Goal: Information Seeking & Learning: Learn about a topic

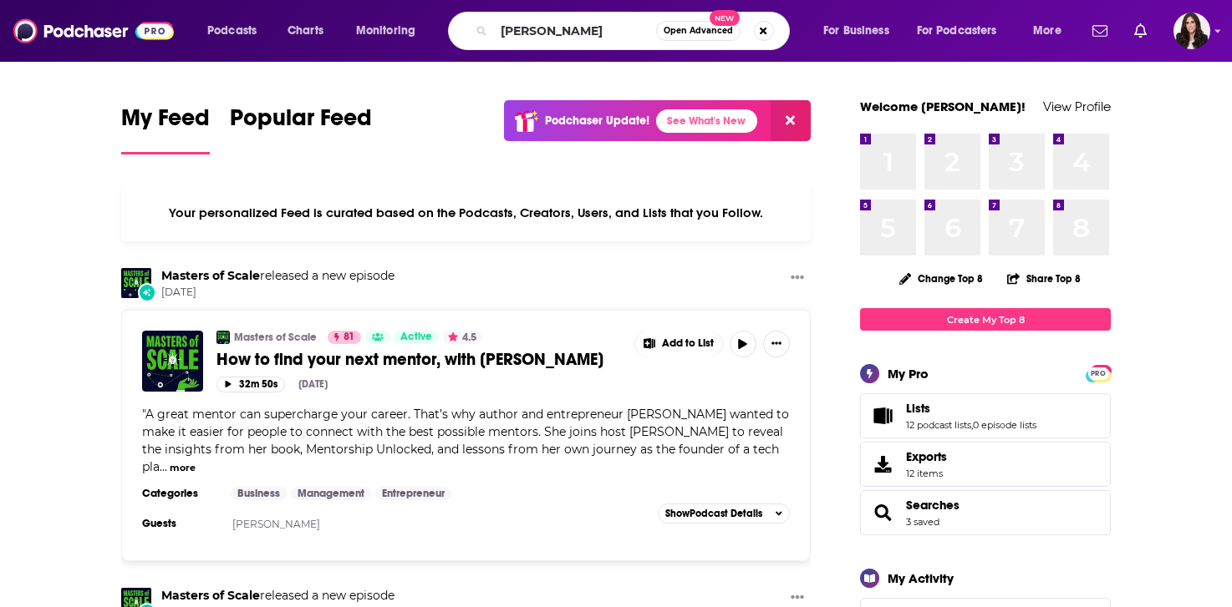
type input "[PERSON_NAME]"
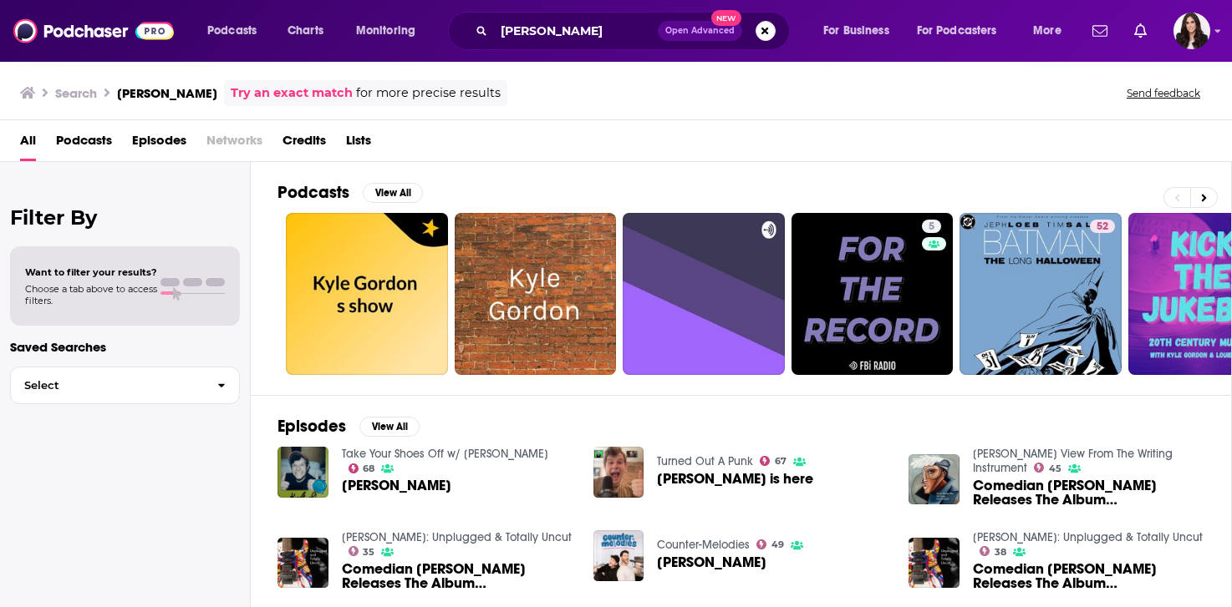
click at [394, 485] on span "[PERSON_NAME]" at bounding box center [396, 486] width 109 height 14
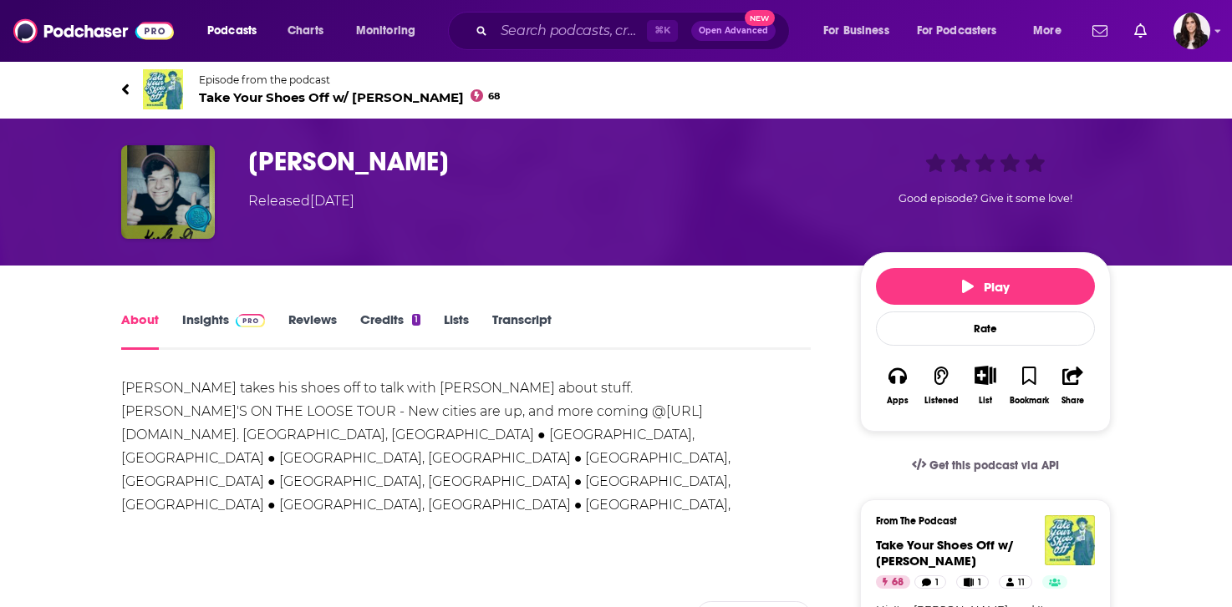
click at [377, 323] on link "Credits 1" at bounding box center [390, 331] width 60 height 38
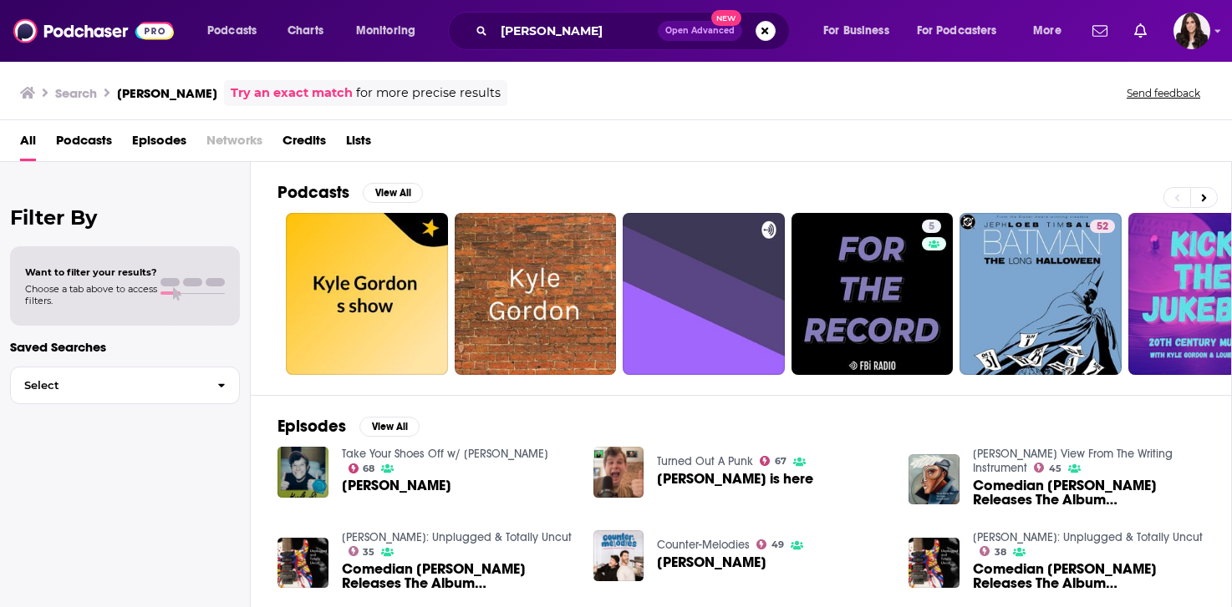
click at [314, 137] on span "Credits" at bounding box center [303, 144] width 43 height 34
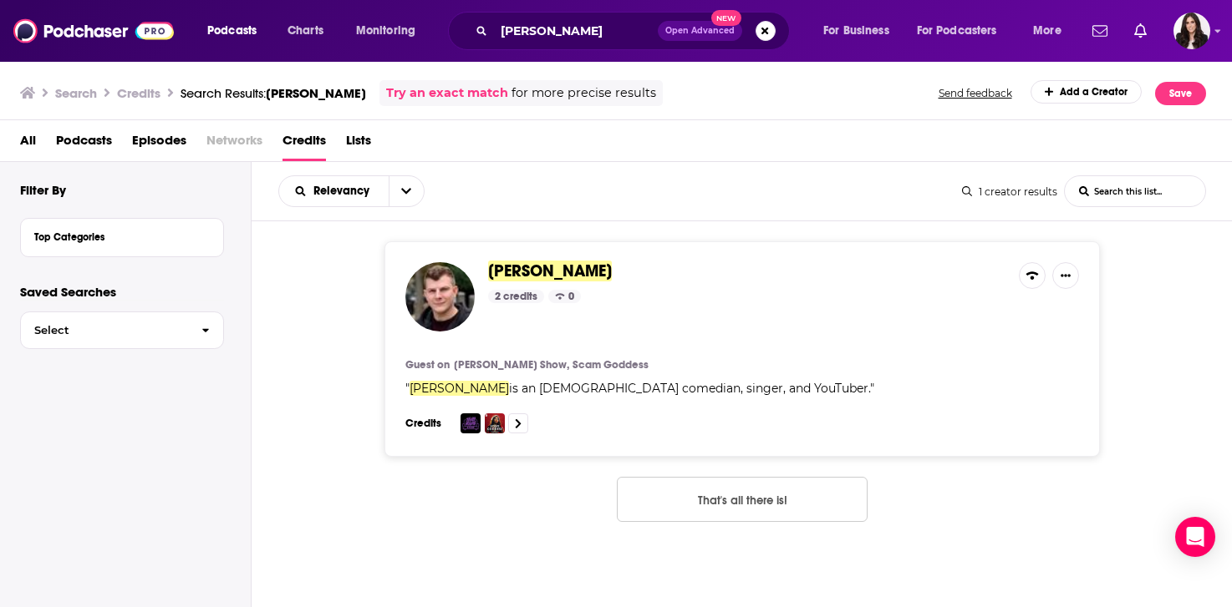
click at [500, 269] on span "[PERSON_NAME]" at bounding box center [550, 271] width 124 height 21
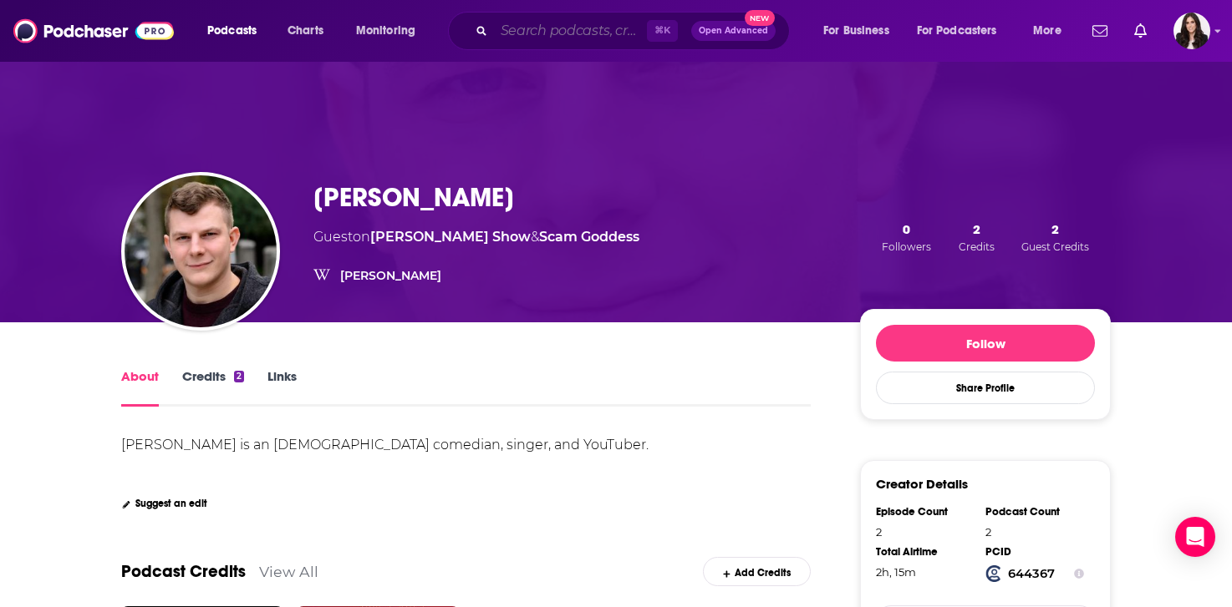
click at [579, 38] on input "Search podcasts, credits, & more..." at bounding box center [570, 31] width 153 height 27
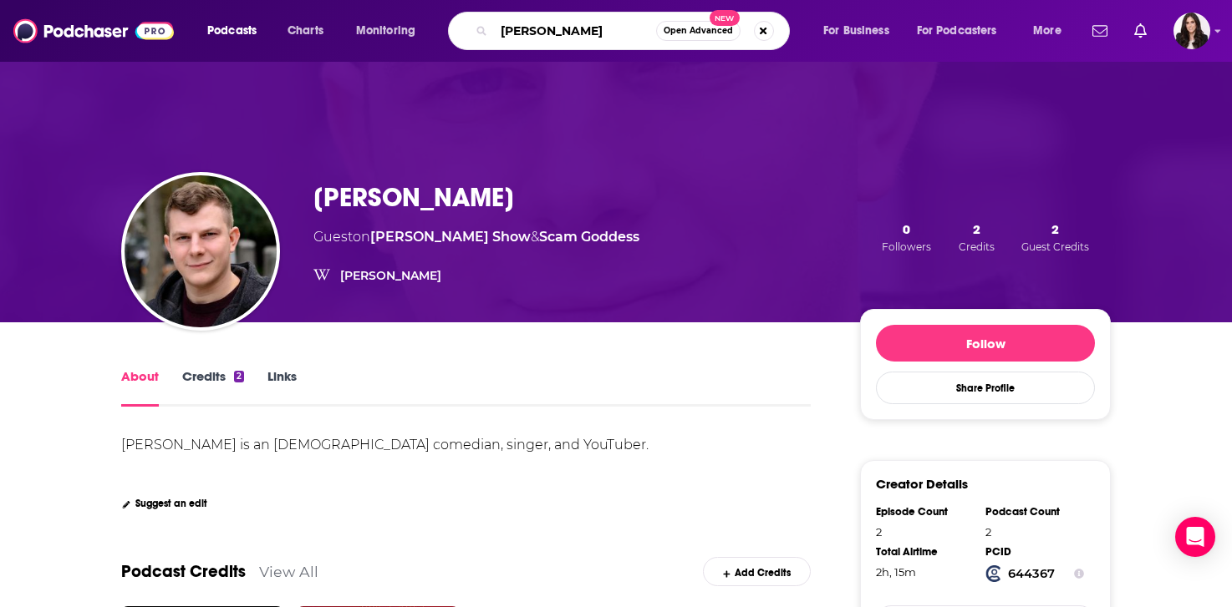
type input "[PERSON_NAME]"
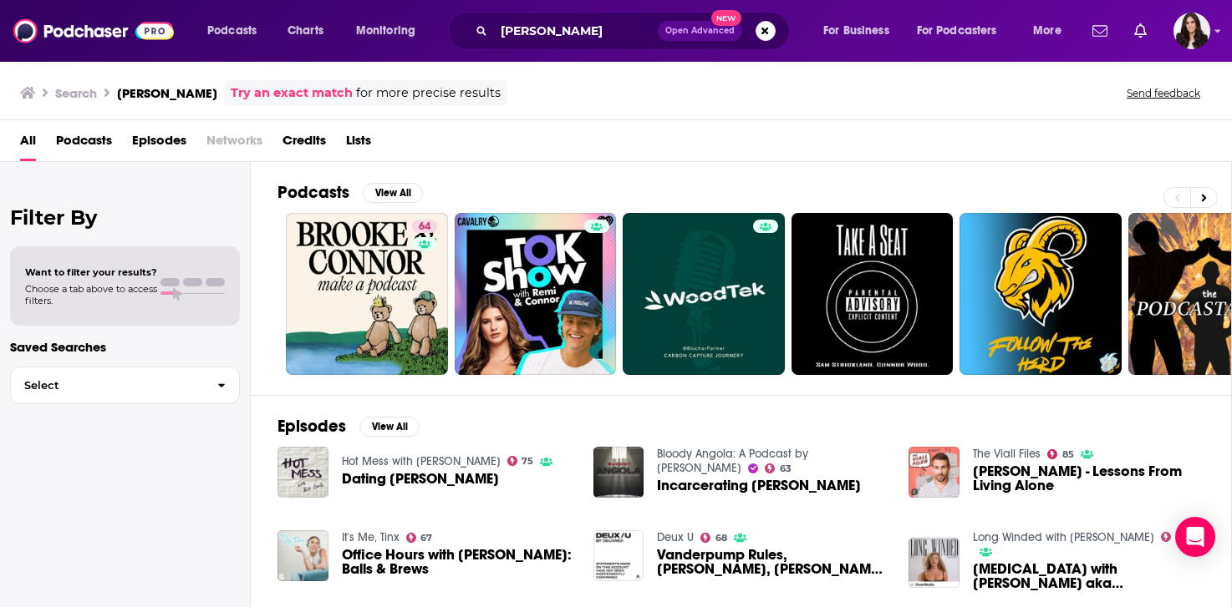
click at [415, 481] on span "Dating [PERSON_NAME]" at bounding box center [420, 479] width 157 height 14
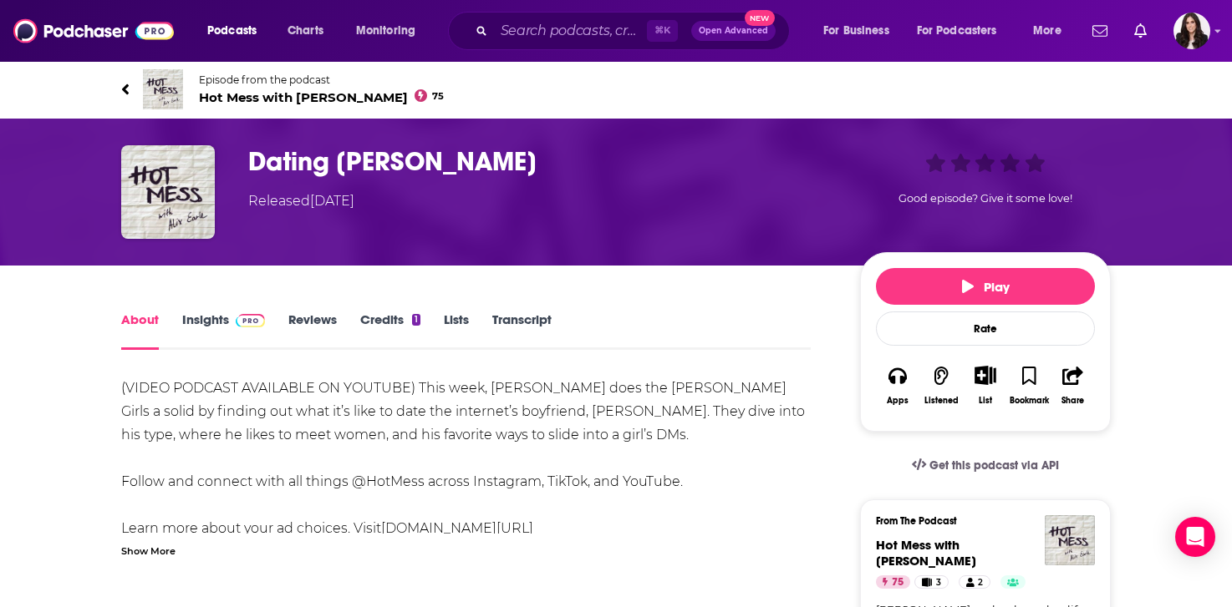
click at [413, 319] on div "1" at bounding box center [416, 320] width 8 height 12
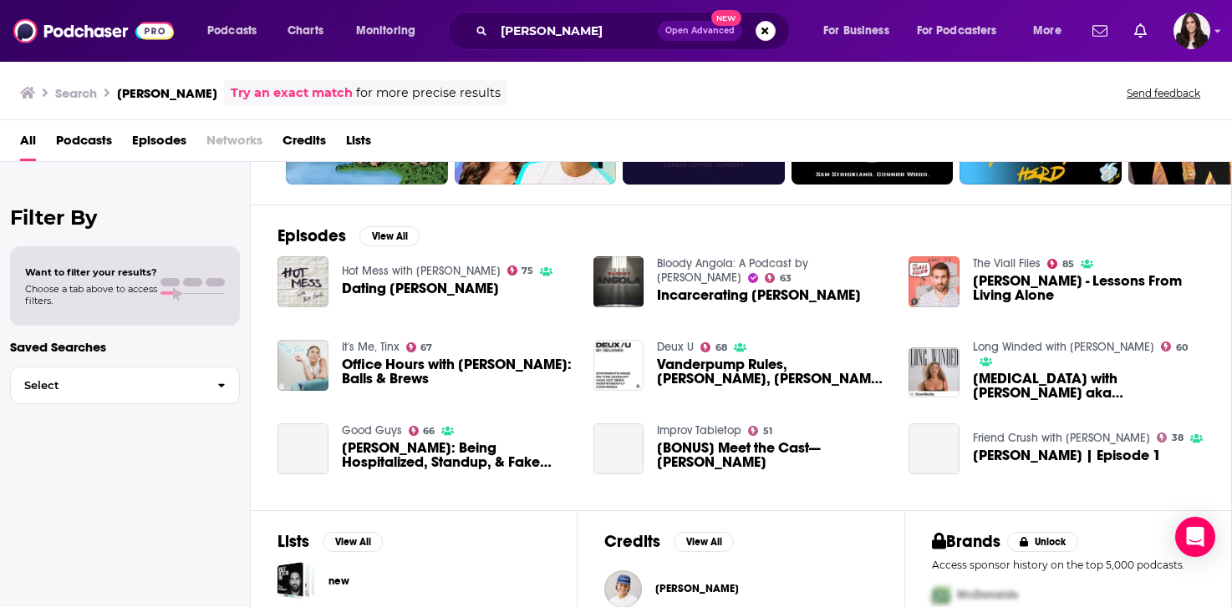
scroll to position [191, 0]
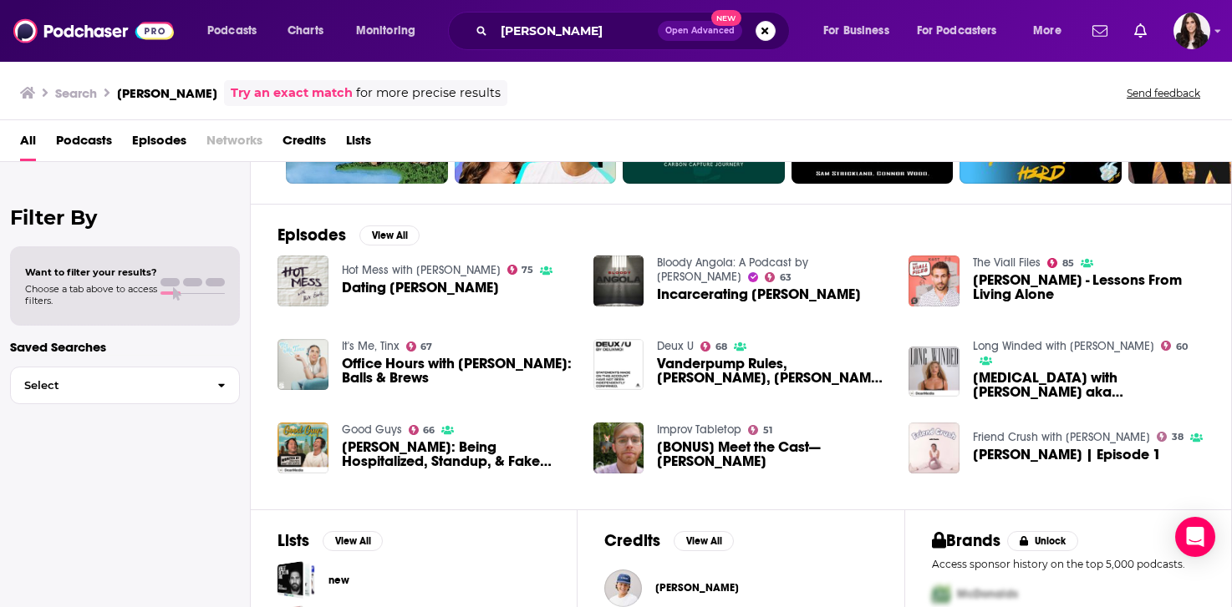
click at [1027, 371] on span "[MEDICAL_DATA] with [PERSON_NAME] aka [MEDICAL_DATA]" at bounding box center [1088, 385] width 231 height 28
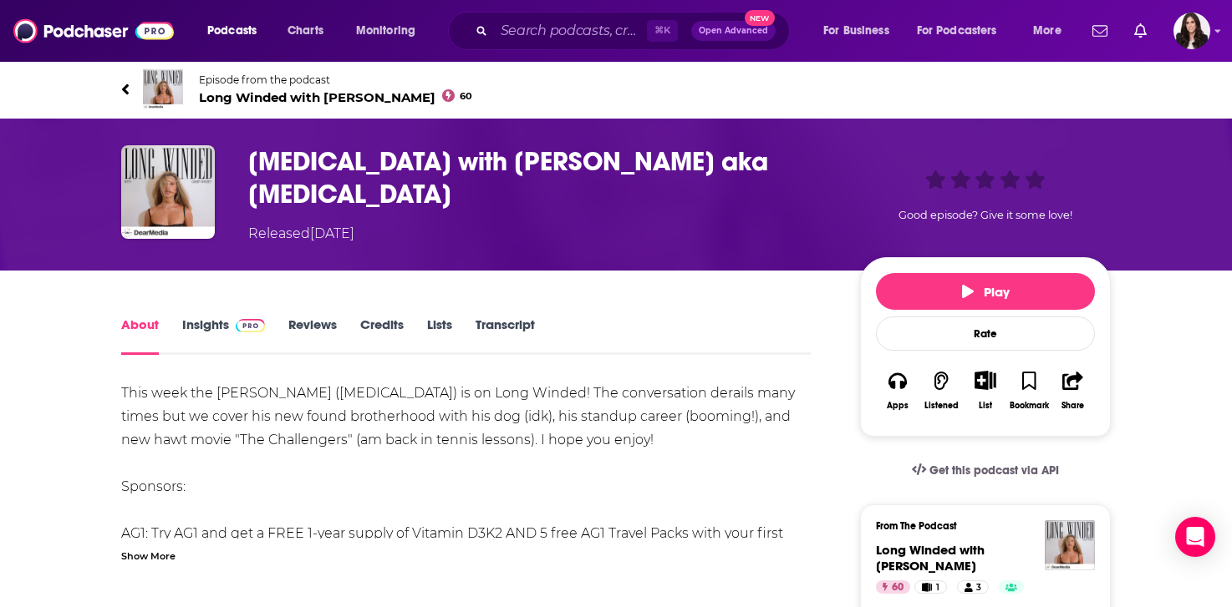
click at [378, 317] on link "Credits" at bounding box center [381, 336] width 43 height 38
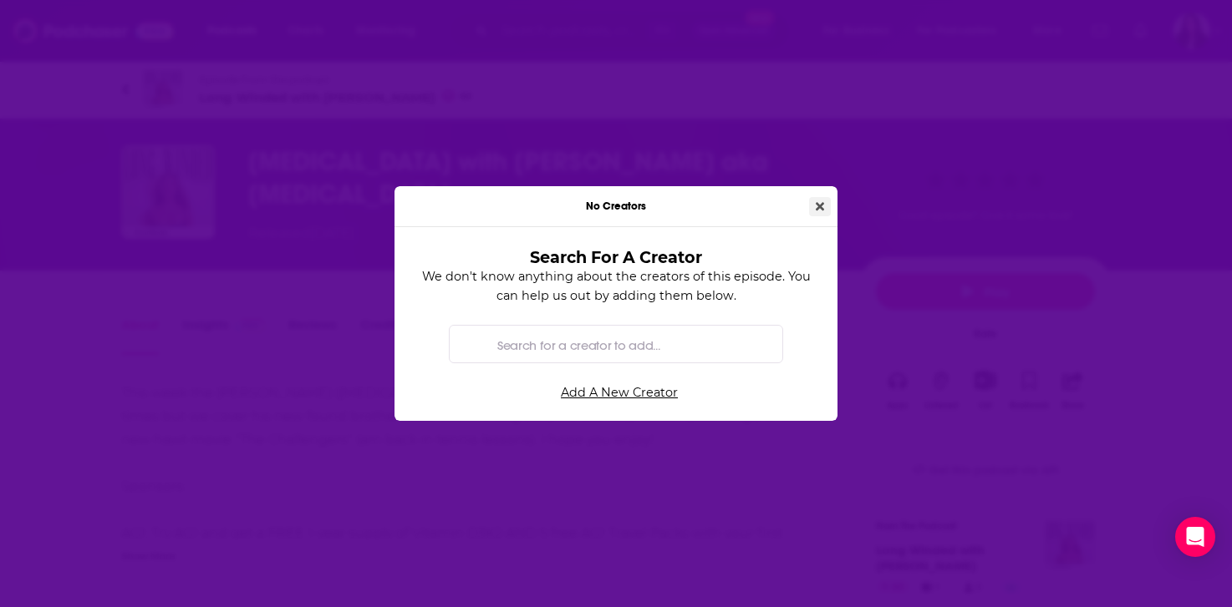
click at [826, 201] on button "Close" at bounding box center [820, 206] width 22 height 19
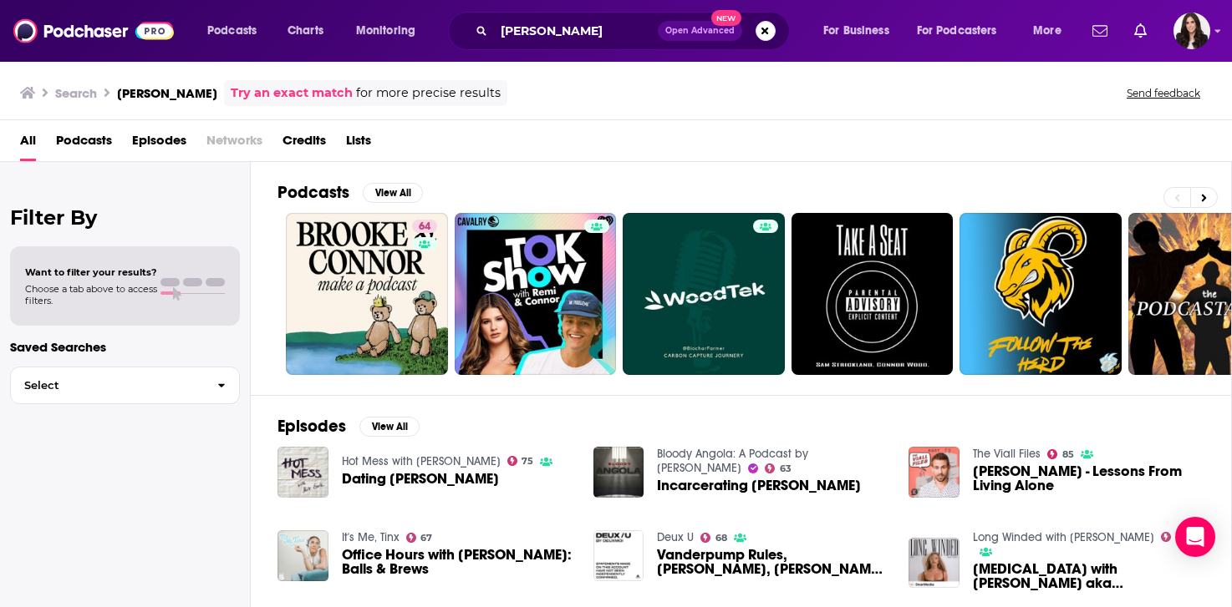
click at [318, 141] on span "Credits" at bounding box center [303, 144] width 43 height 34
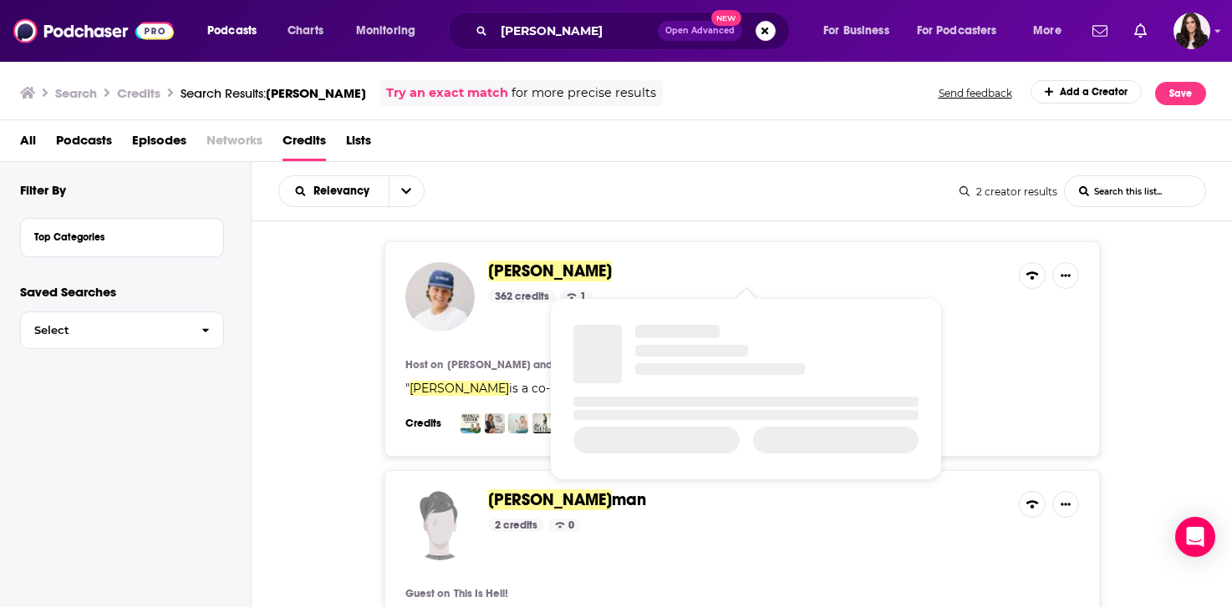
click at [550, 271] on span "[PERSON_NAME]" at bounding box center [550, 271] width 124 height 21
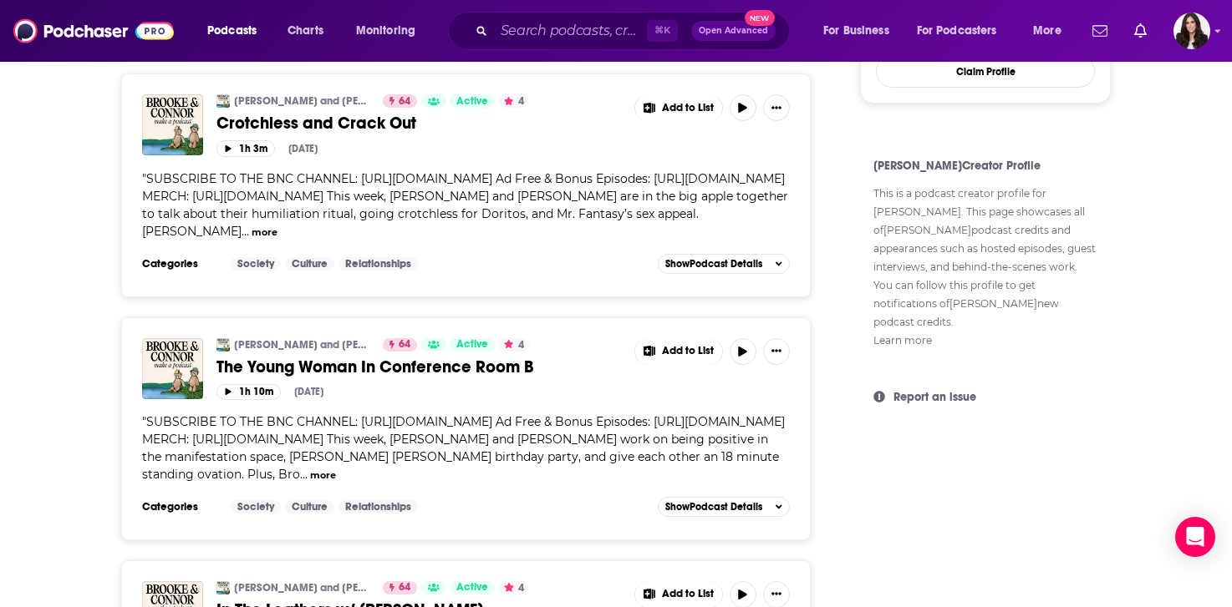
scroll to position [1329, 0]
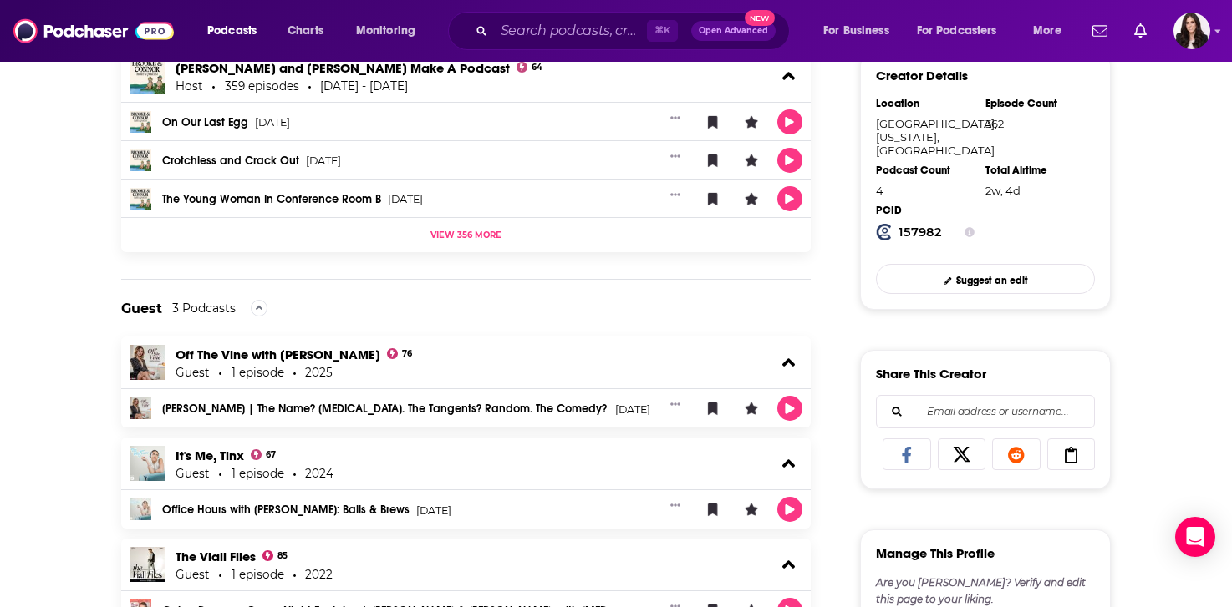
scroll to position [697, 0]
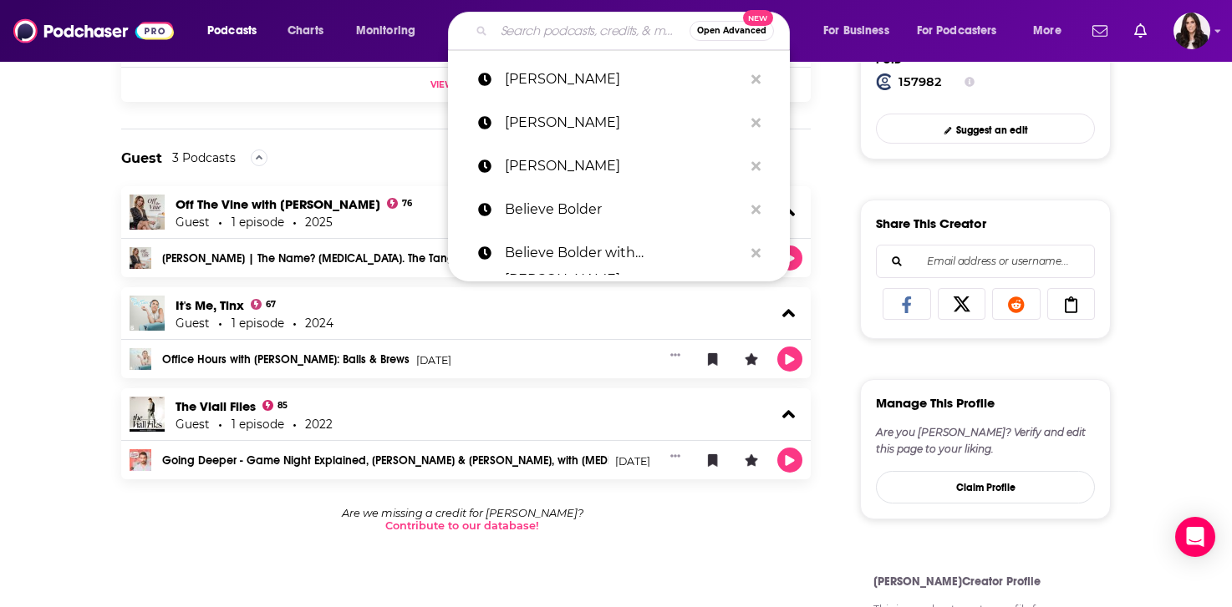
click at [538, 23] on input "Search podcasts, credits, & more..." at bounding box center [592, 31] width 196 height 27
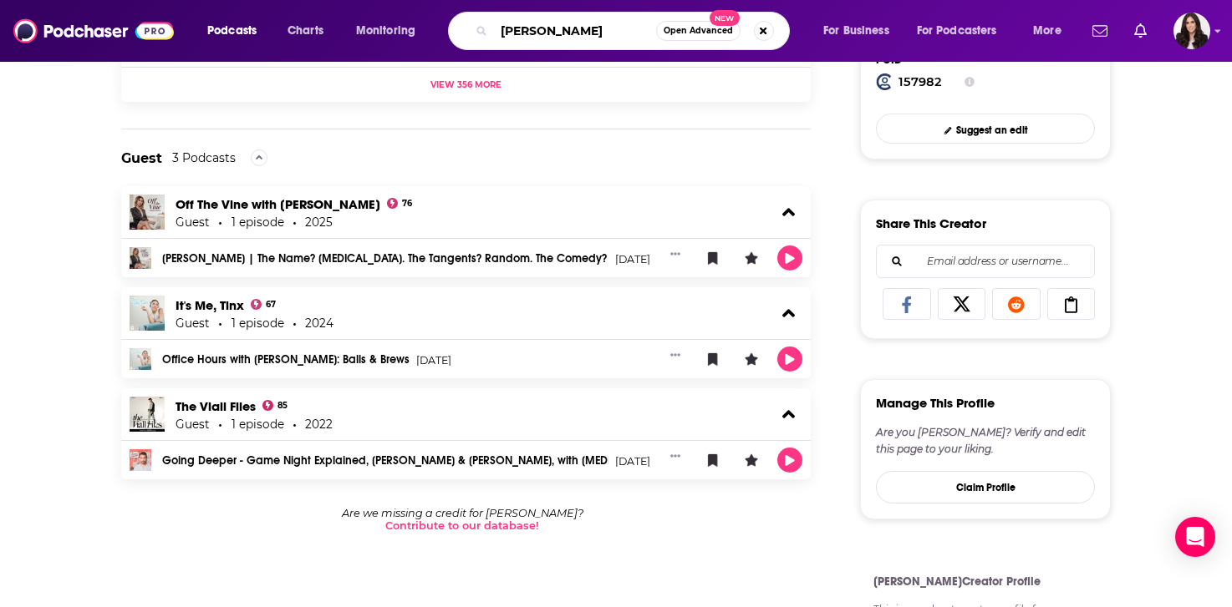
type input "[PERSON_NAME]"
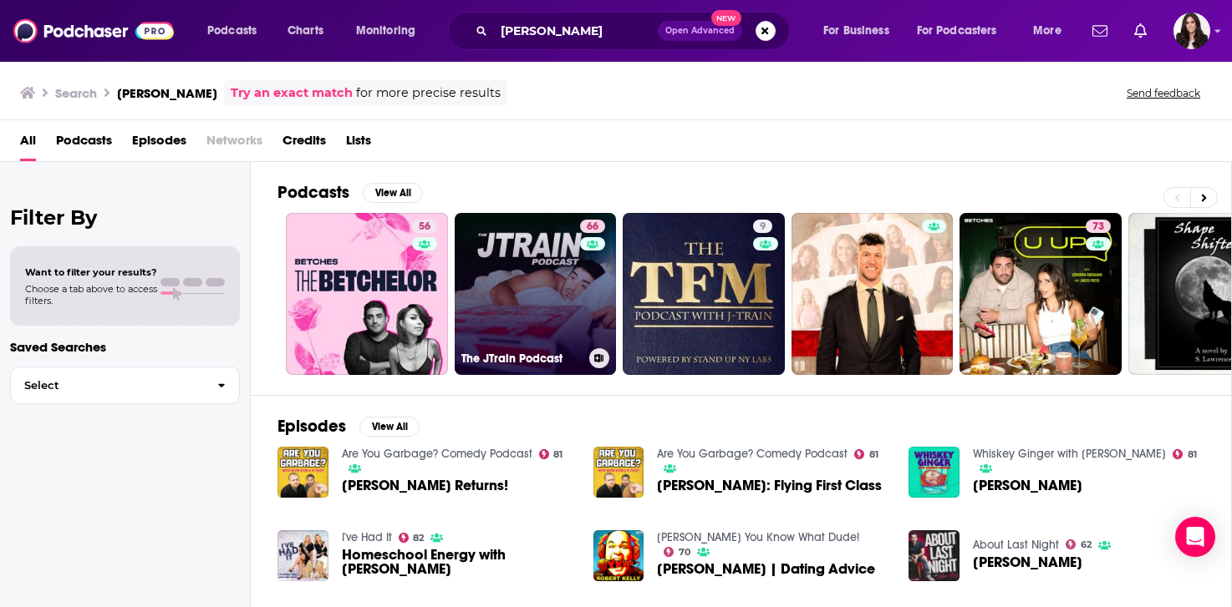
click at [525, 254] on link "66 The JTrain Podcast" at bounding box center [536, 294] width 162 height 162
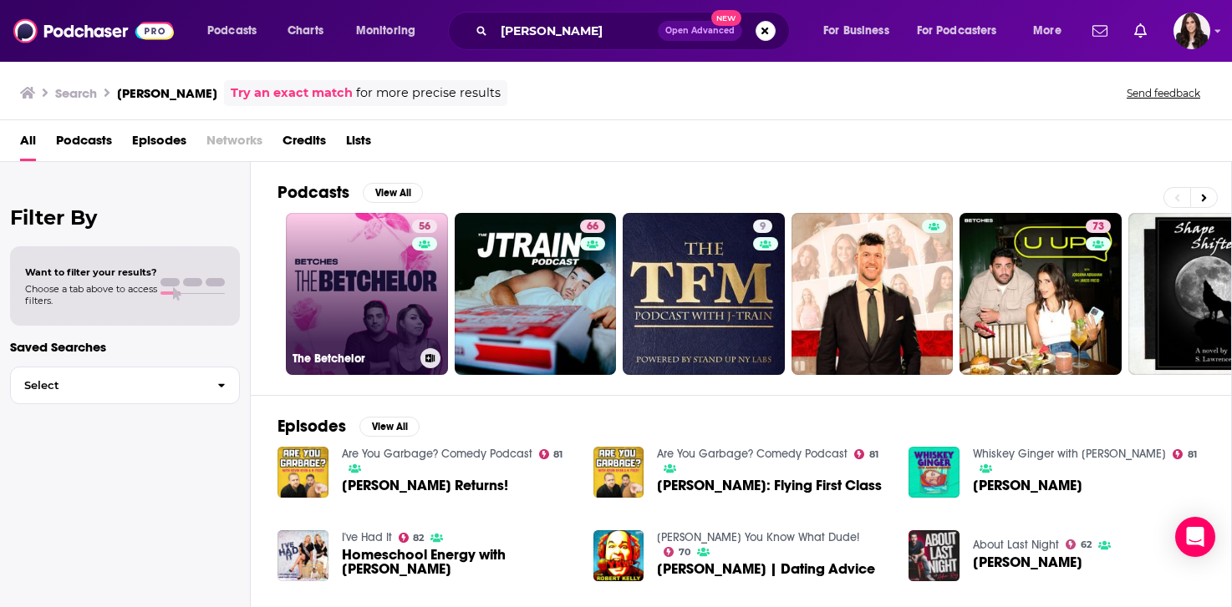
click at [360, 246] on link "56 The Betchelor" at bounding box center [367, 294] width 162 height 162
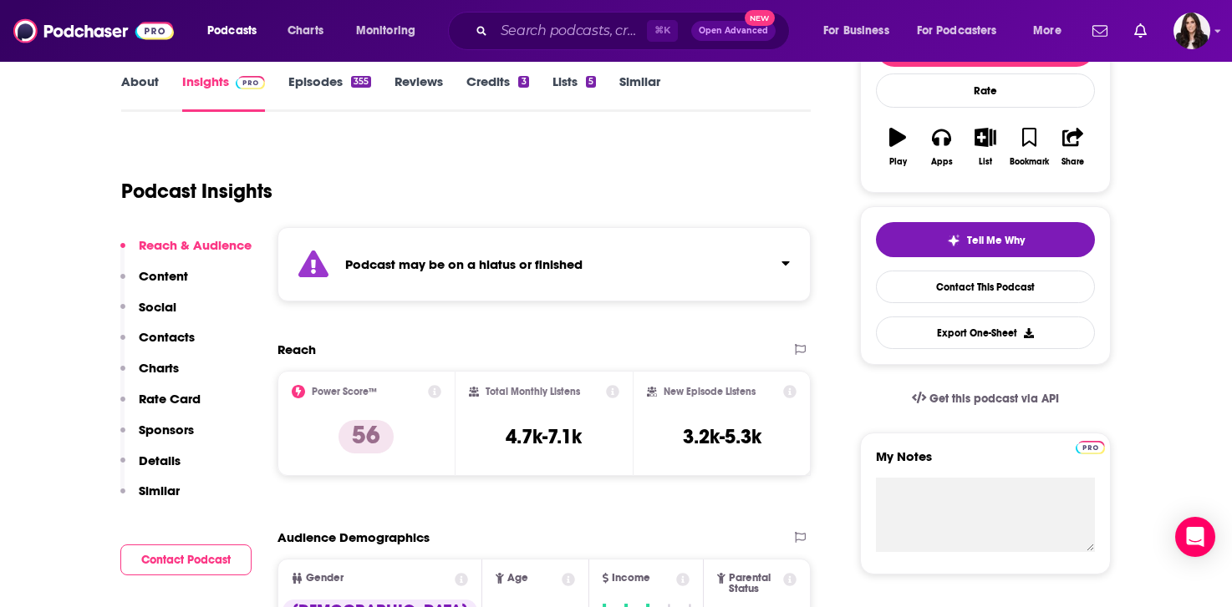
scroll to position [246, 0]
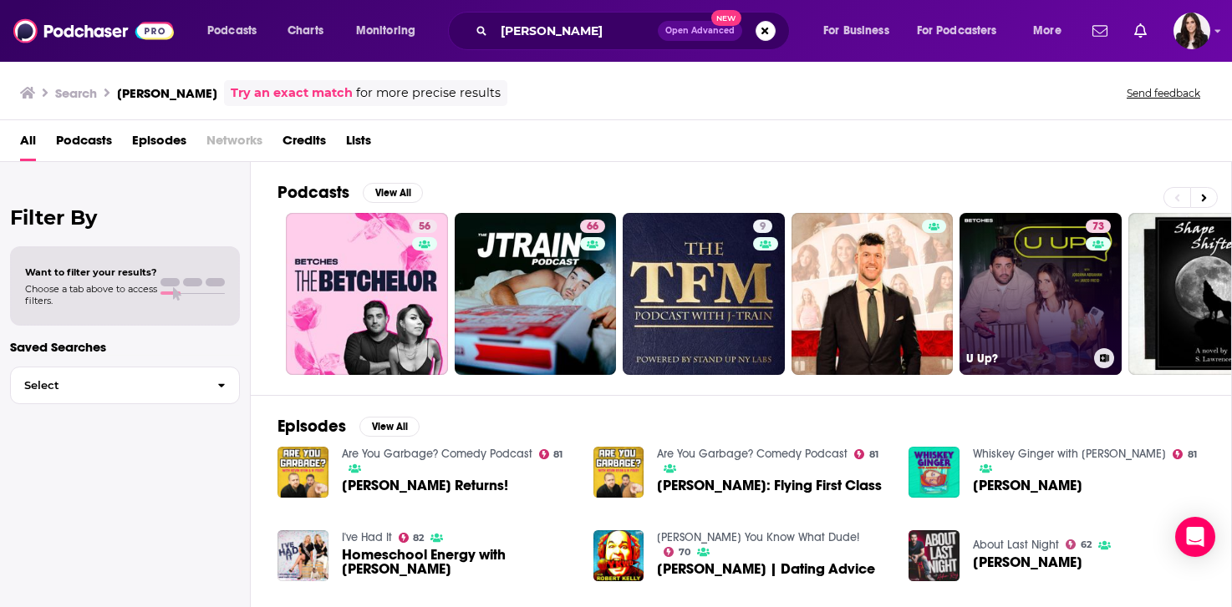
click at [1023, 274] on link "73 U Up?" at bounding box center [1040, 294] width 162 height 162
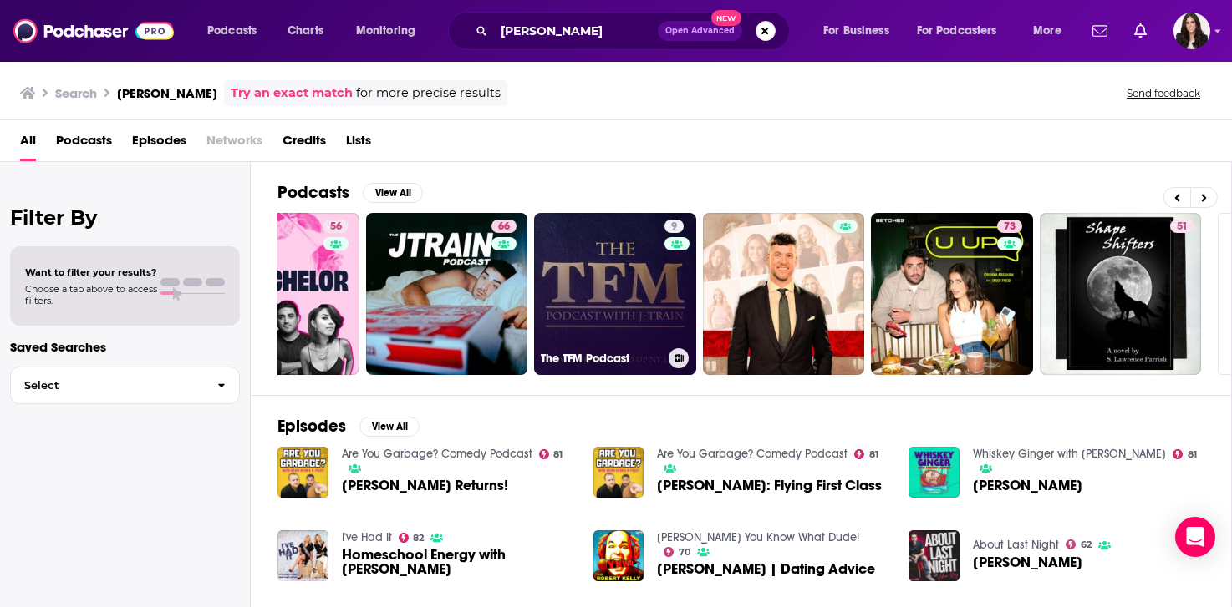
scroll to position [0, 244]
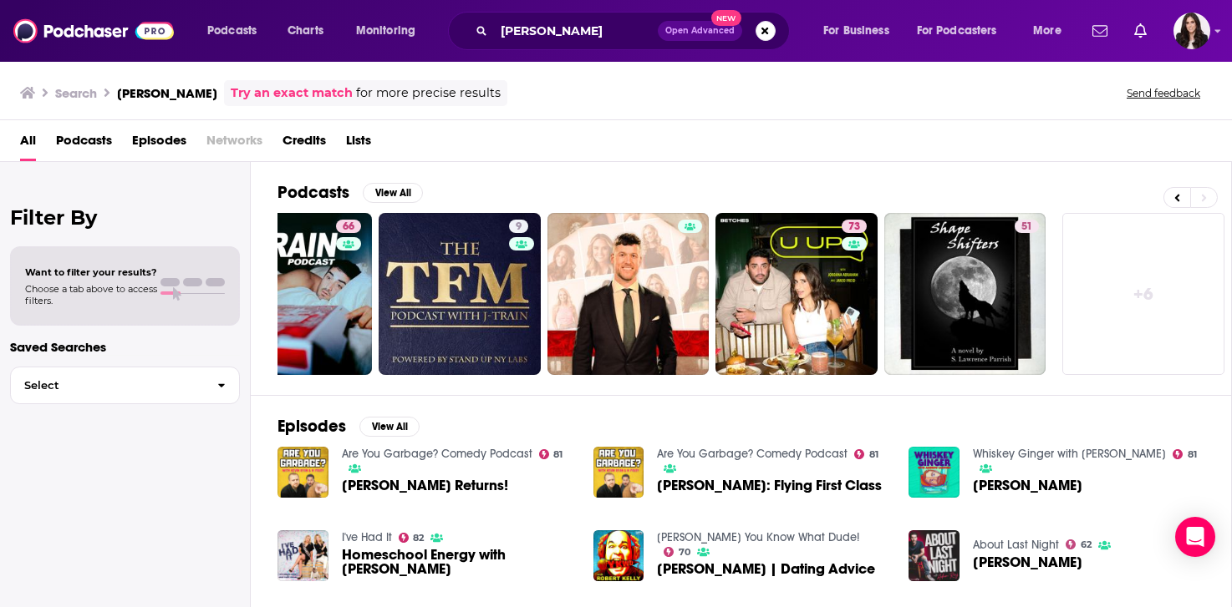
click at [780, 484] on span "[PERSON_NAME]: Flying First Class" at bounding box center [769, 486] width 225 height 14
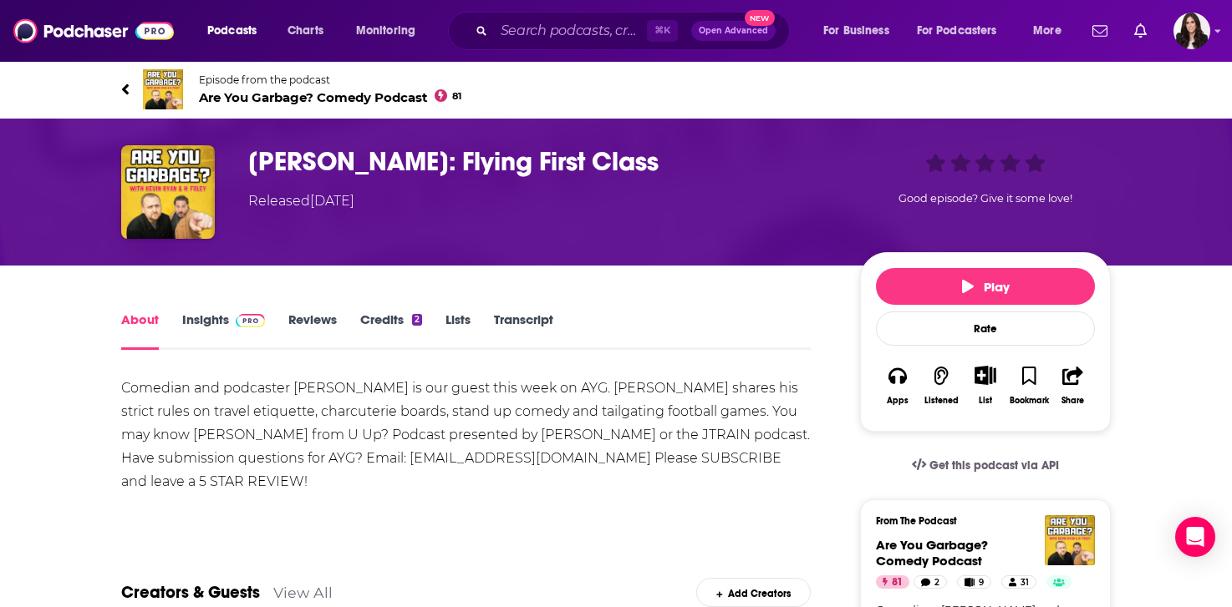
click at [403, 327] on link "Credits 2" at bounding box center [391, 331] width 62 height 38
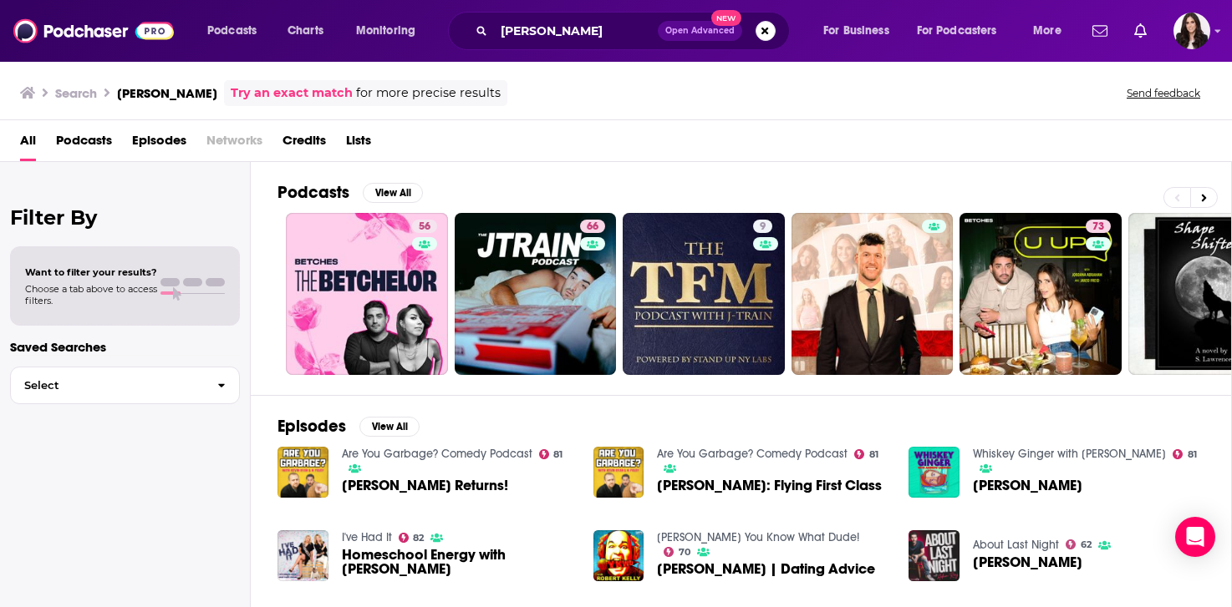
click at [305, 130] on span "Credits" at bounding box center [303, 144] width 43 height 34
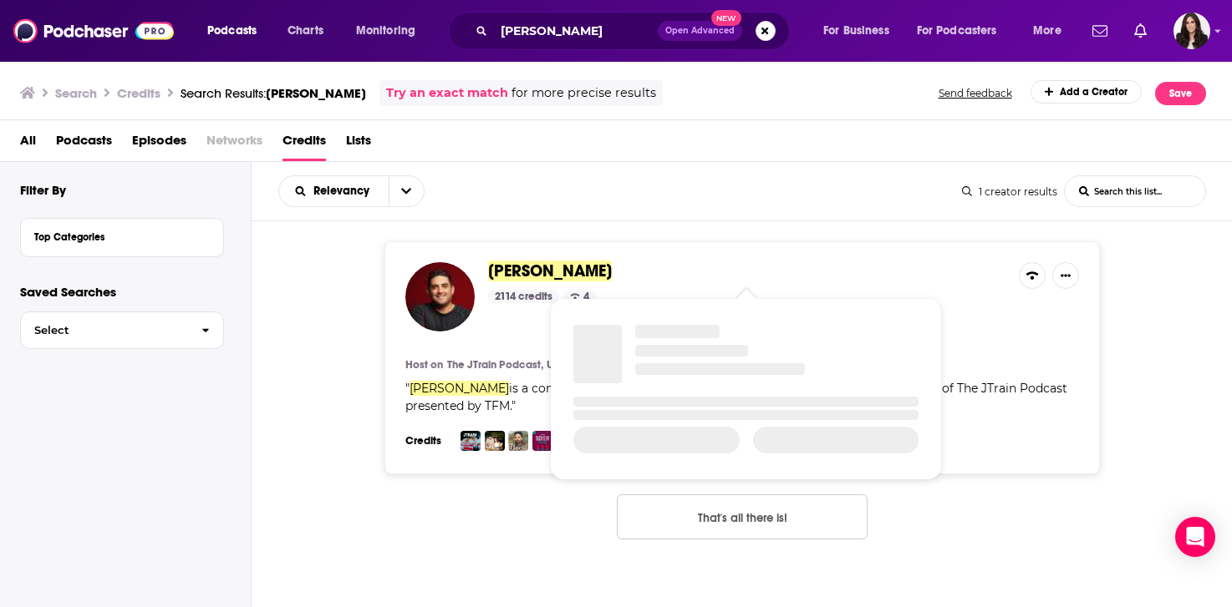
click at [514, 273] on span "[PERSON_NAME]" at bounding box center [550, 271] width 124 height 21
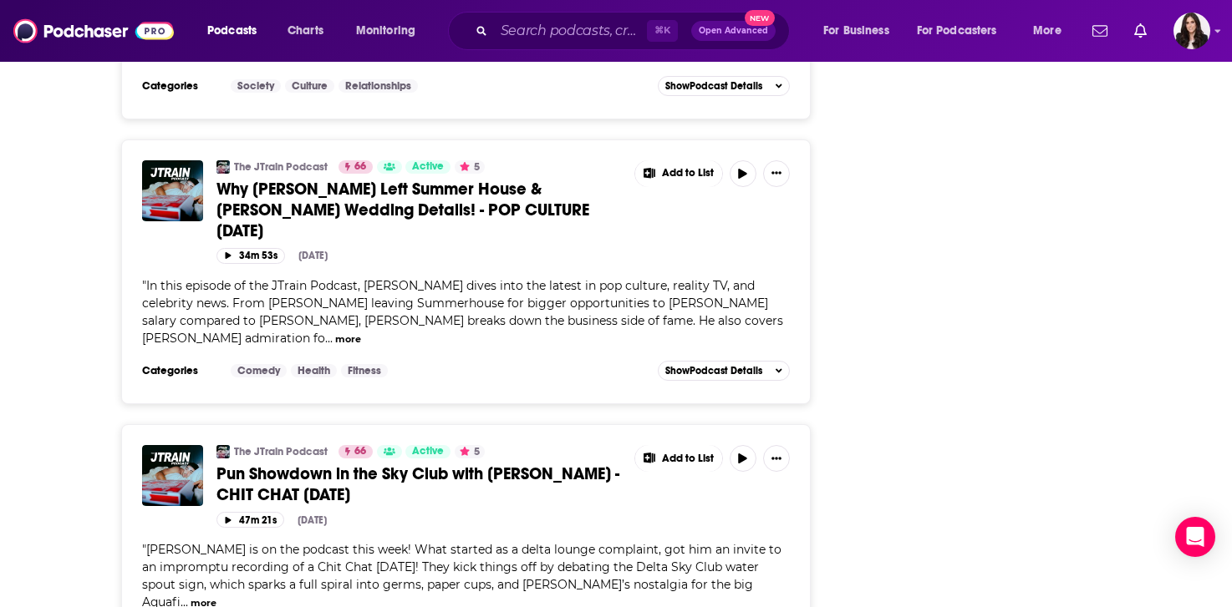
scroll to position [1709, 0]
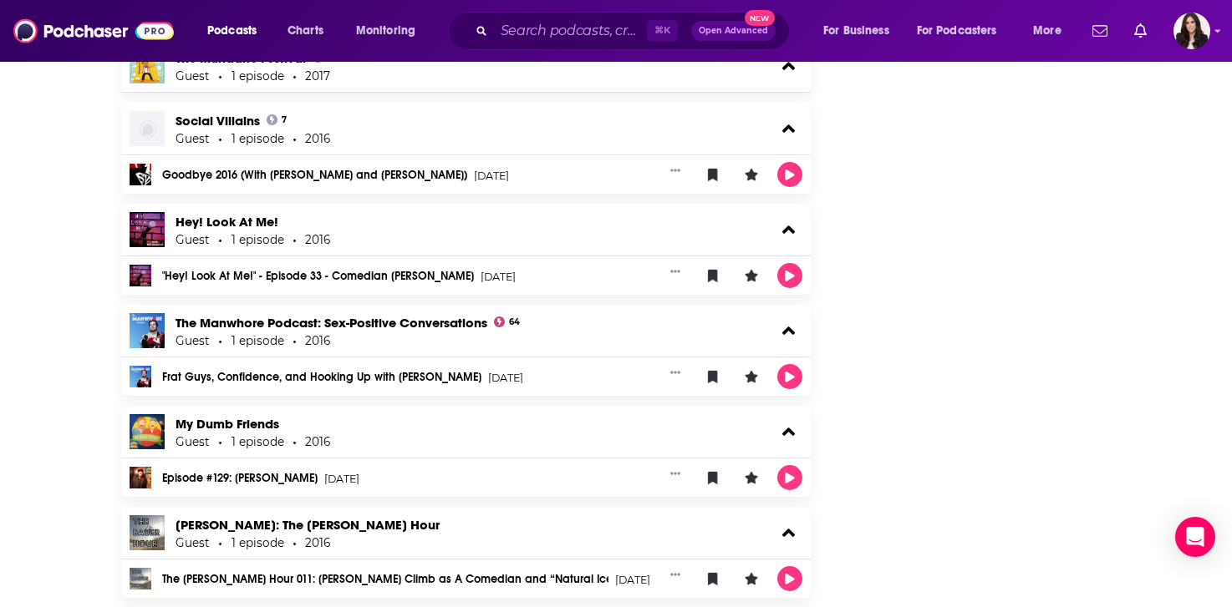
scroll to position [8300, 0]
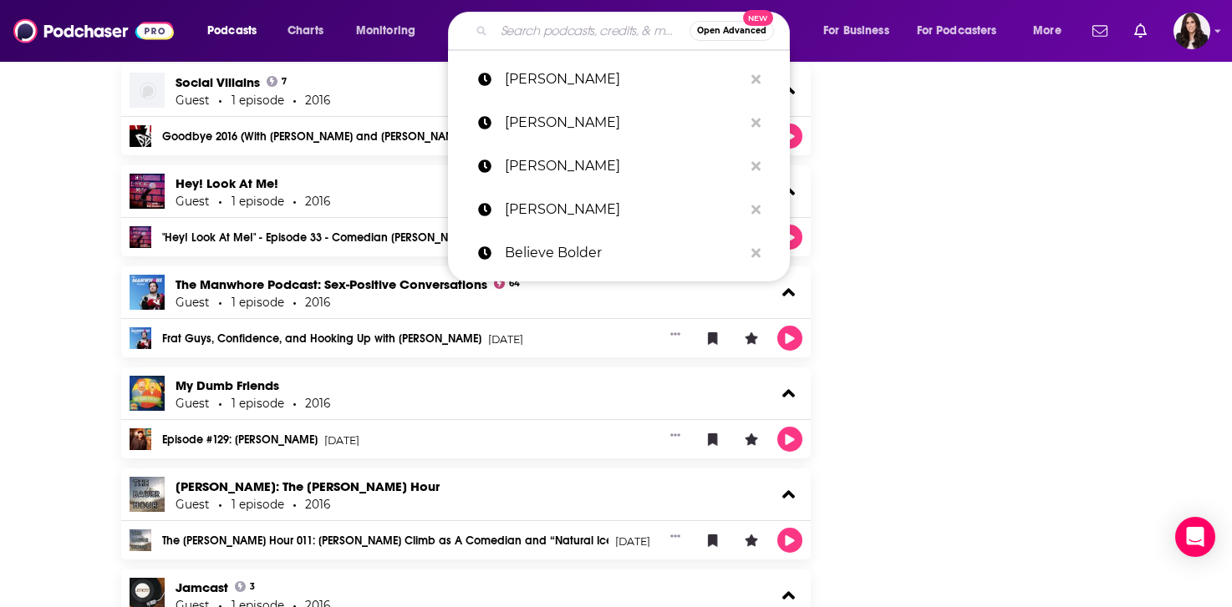
click at [570, 38] on input "Search podcasts, credits, & more..." at bounding box center [592, 31] width 196 height 27
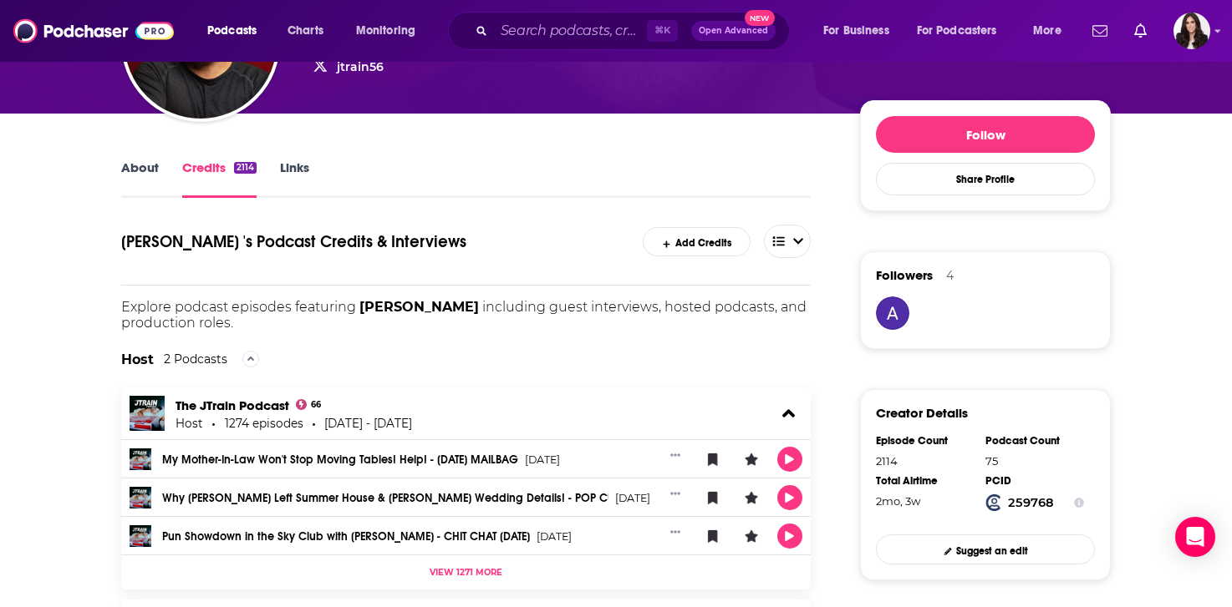
scroll to position [0, 0]
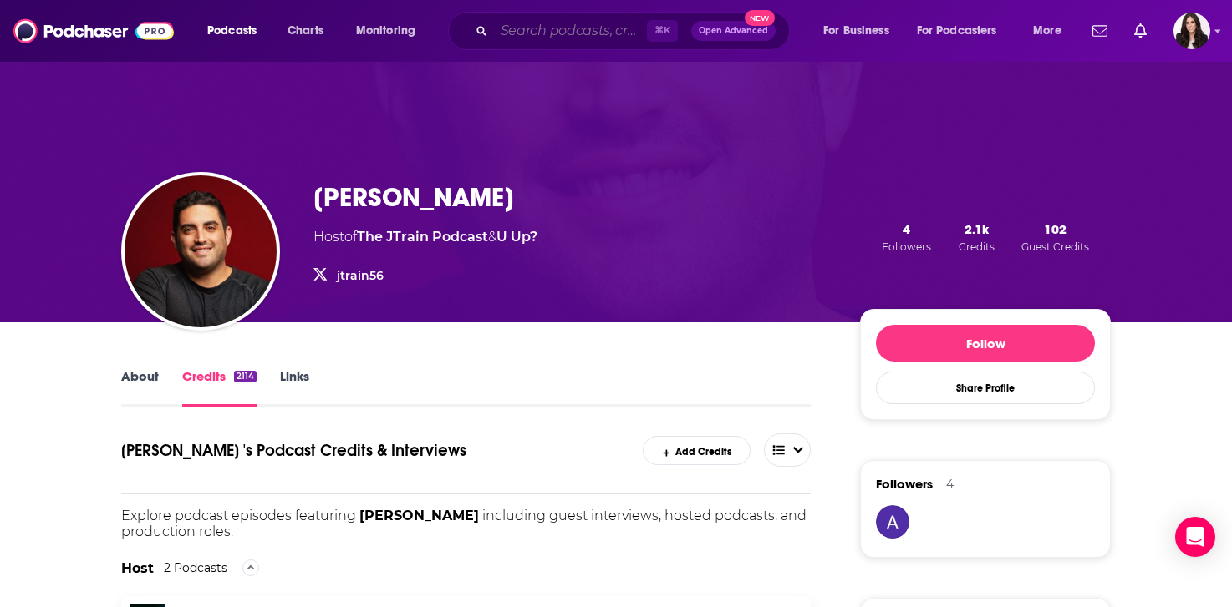
click at [536, 32] on input "Search podcasts, credits, & more..." at bounding box center [570, 31] width 153 height 27
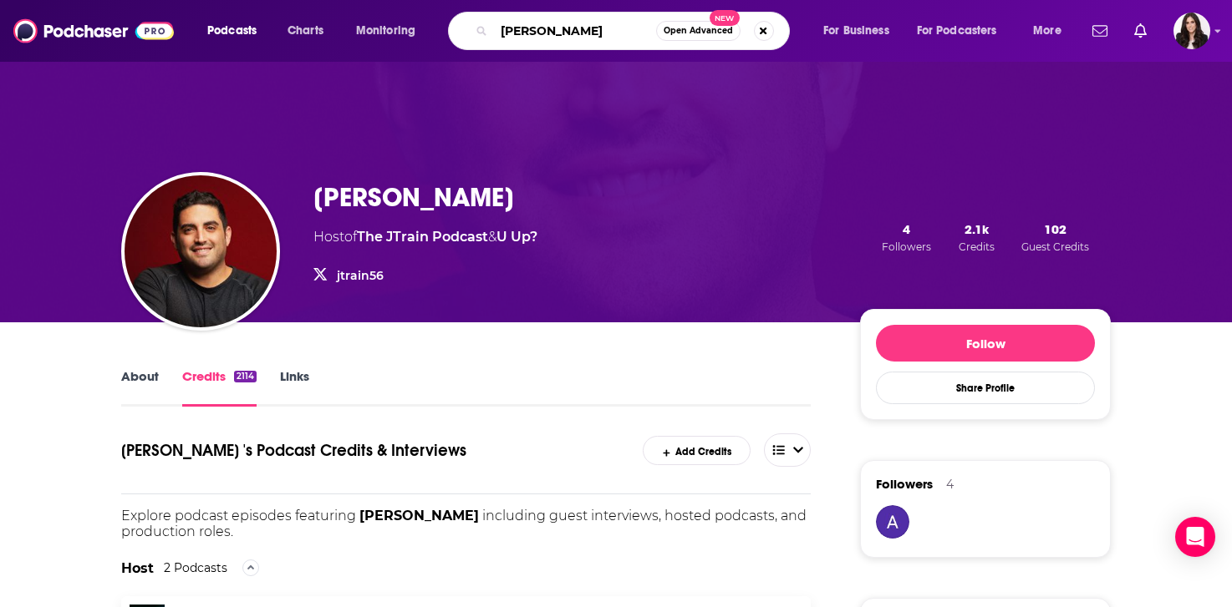
type input "[PERSON_NAME]"
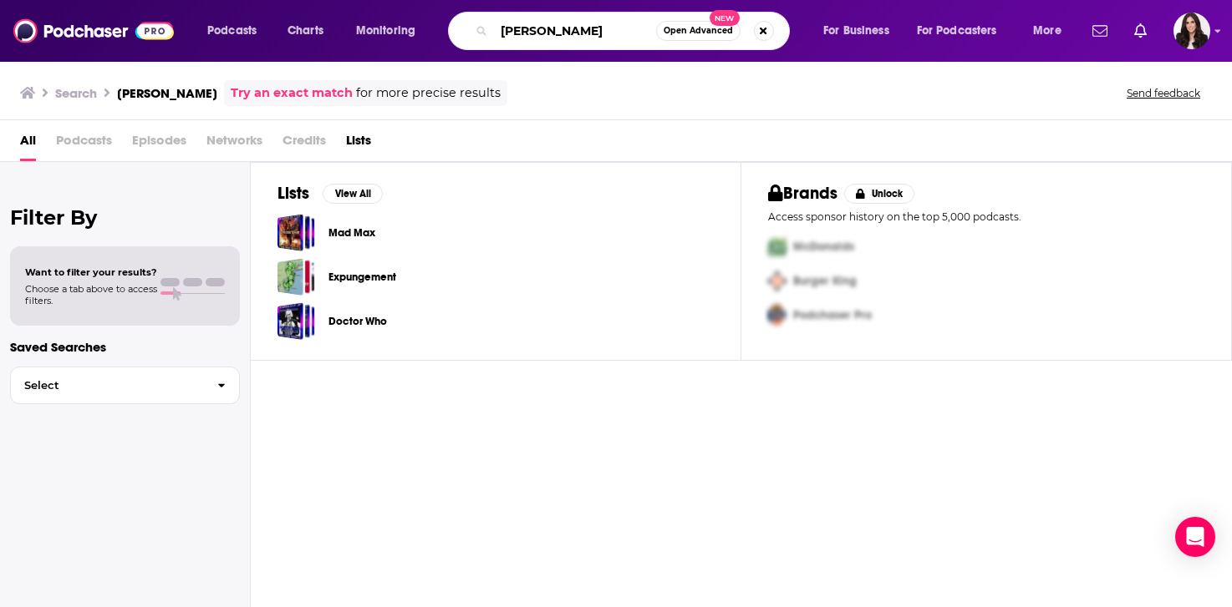
drag, startPoint x: 602, startPoint y: 28, endPoint x: 424, endPoint y: -7, distance: 181.4
click at [424, 0] on html "Podcasts Charts Monitoring [PERSON_NAME] dicisare Open Advanced New For Busines…" at bounding box center [616, 303] width 1232 height 607
type input "[PERSON_NAME]"
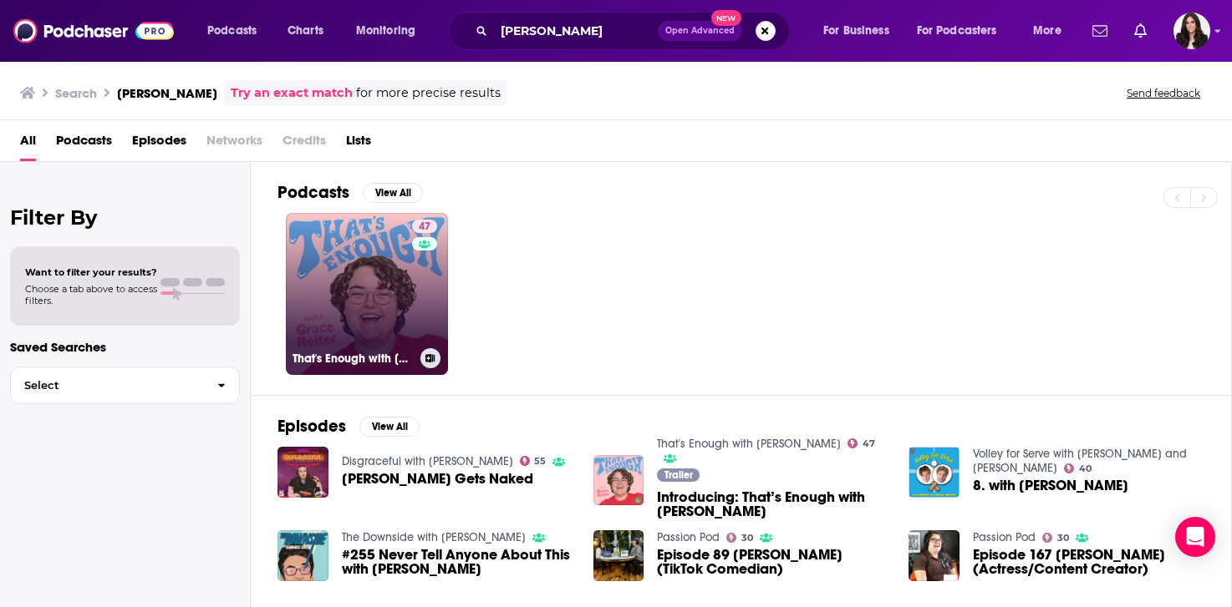
click at [340, 246] on link "47 That's Enough with [PERSON_NAME]" at bounding box center [367, 294] width 162 height 162
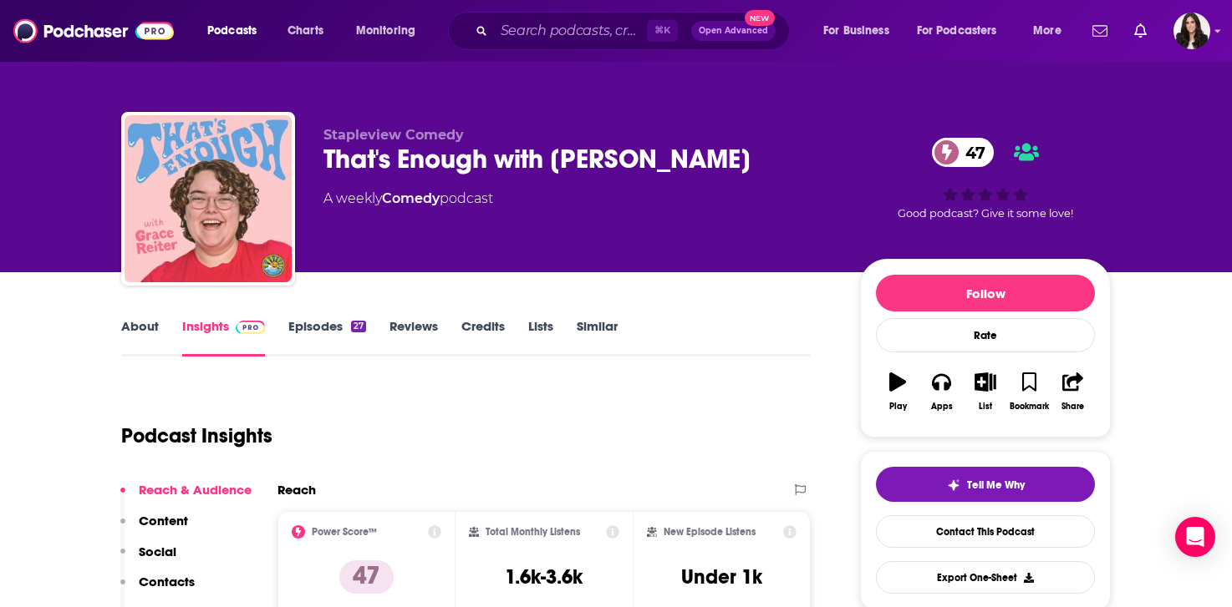
click at [490, 326] on link "Credits" at bounding box center [482, 337] width 43 height 38
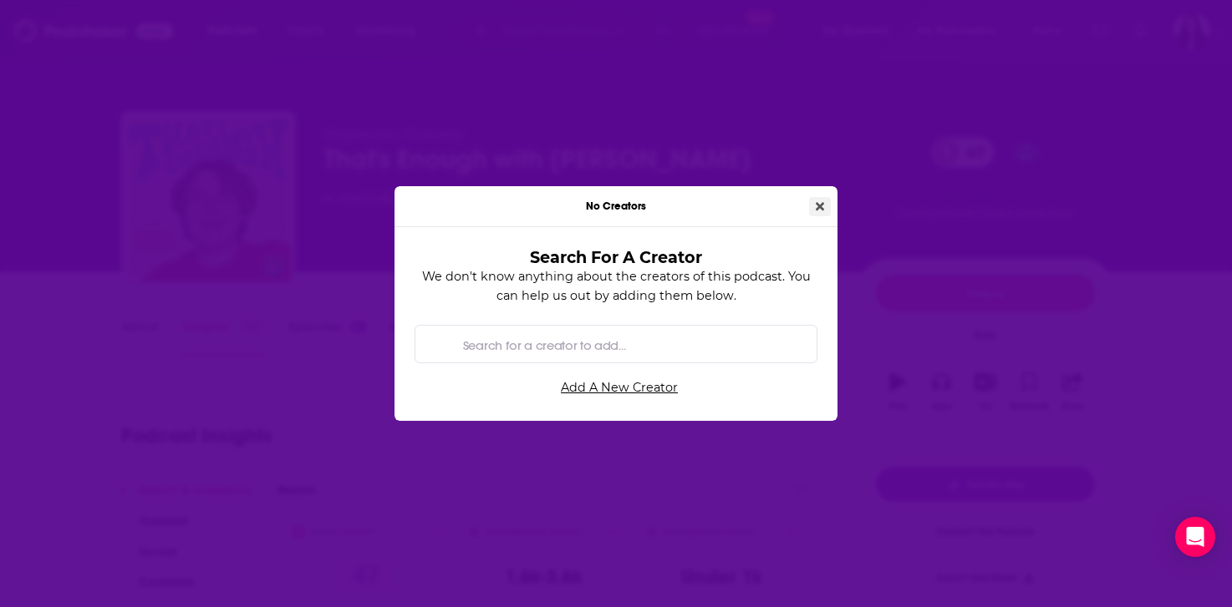
click at [818, 207] on icon "Close" at bounding box center [819, 206] width 8 height 8
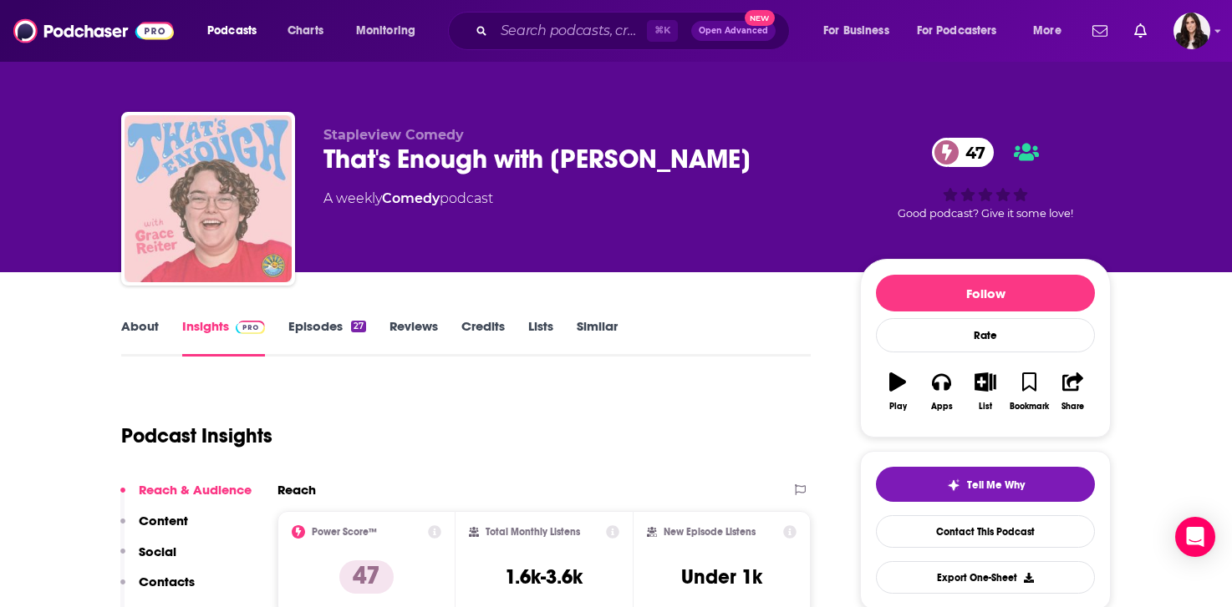
click at [191, 192] on img "That's Enough with Grace Reiter" at bounding box center [207, 198] width 167 height 167
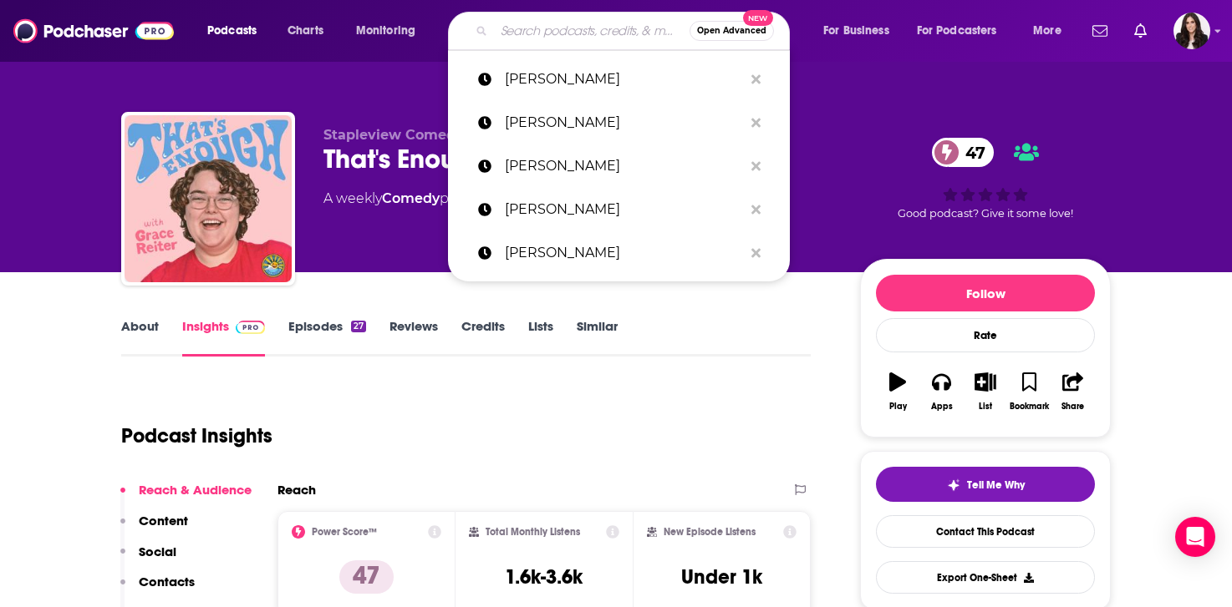
click at [523, 34] on input "Search podcasts, credits, & more..." at bounding box center [592, 31] width 196 height 27
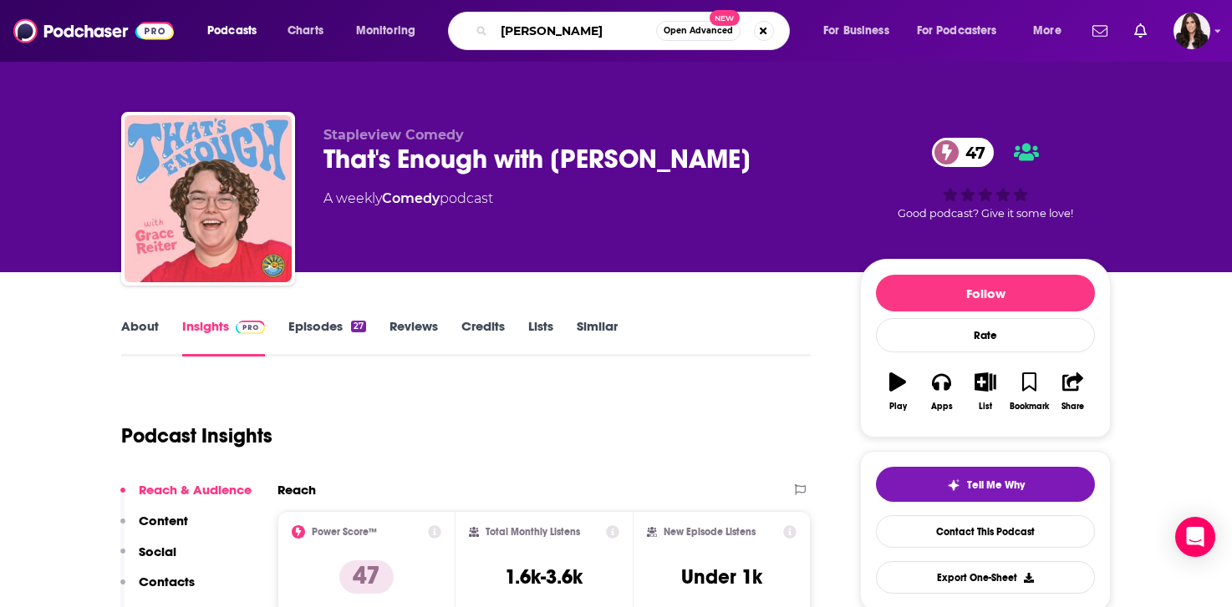
type input "[PERSON_NAME]"
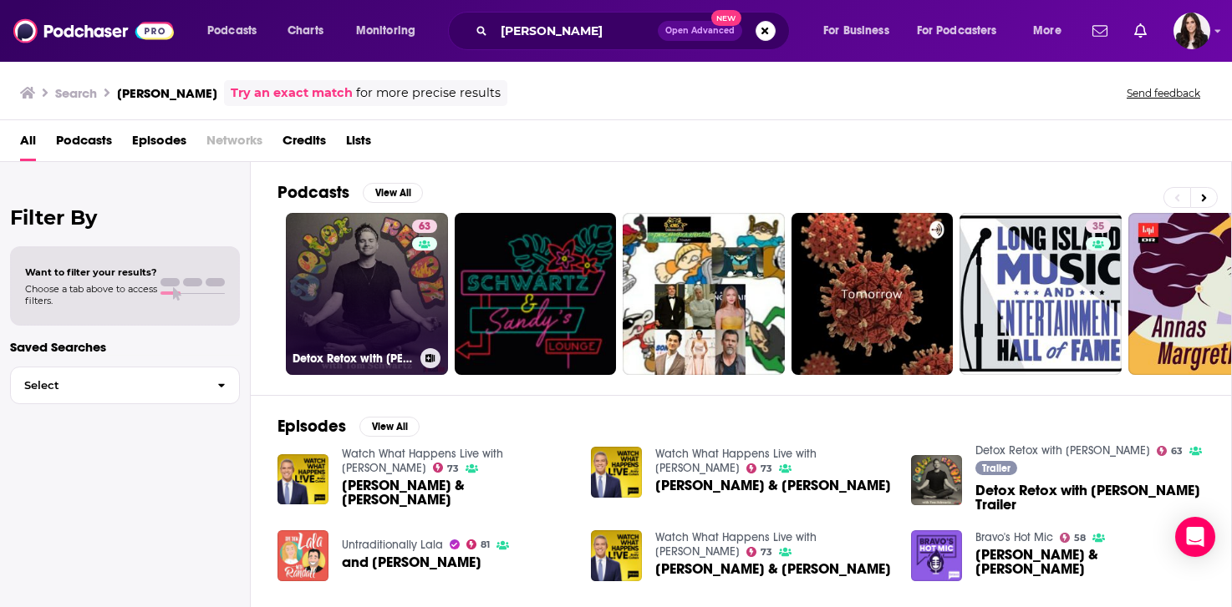
click at [318, 257] on link "63 Detox Retox with [PERSON_NAME]" at bounding box center [367, 294] width 162 height 162
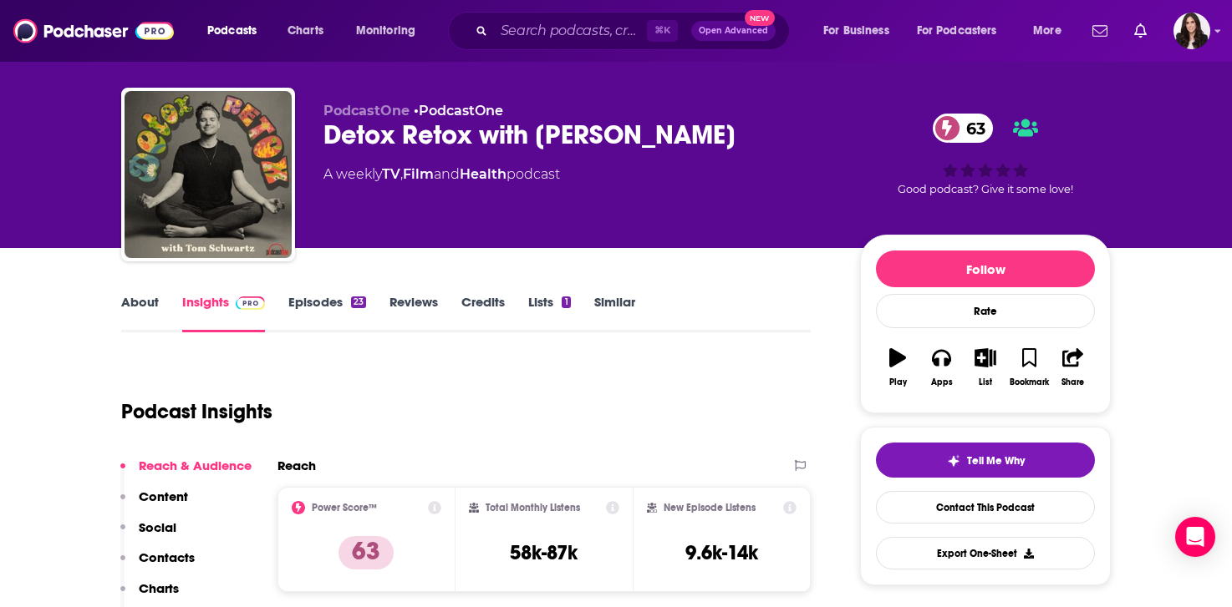
scroll to position [5, 0]
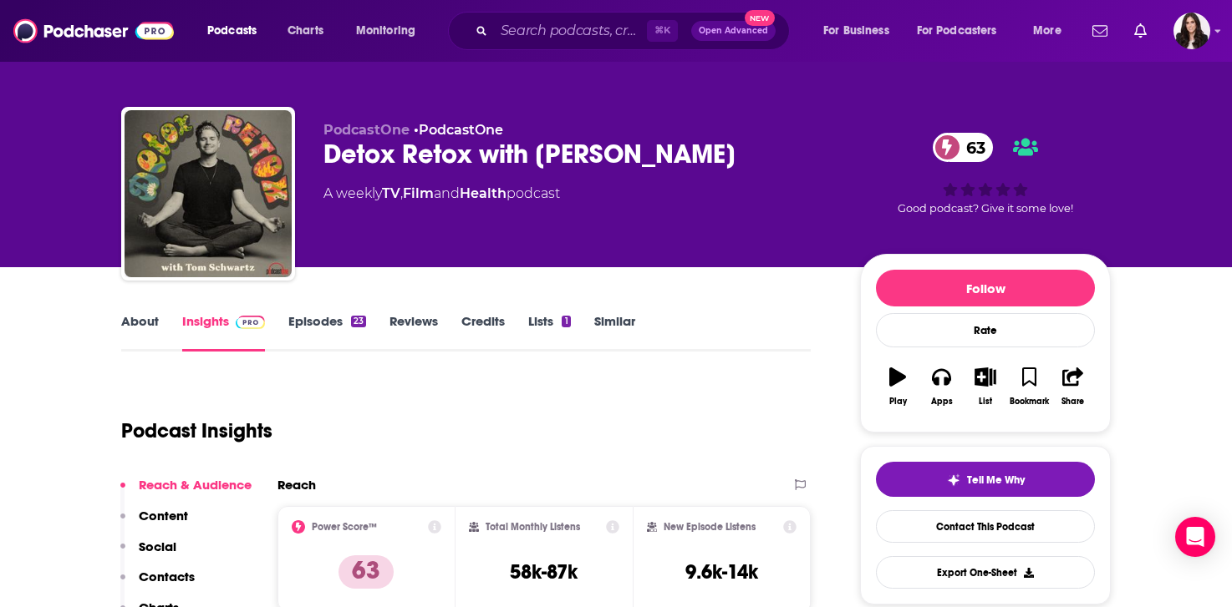
click at [487, 323] on link "Credits" at bounding box center [482, 332] width 43 height 38
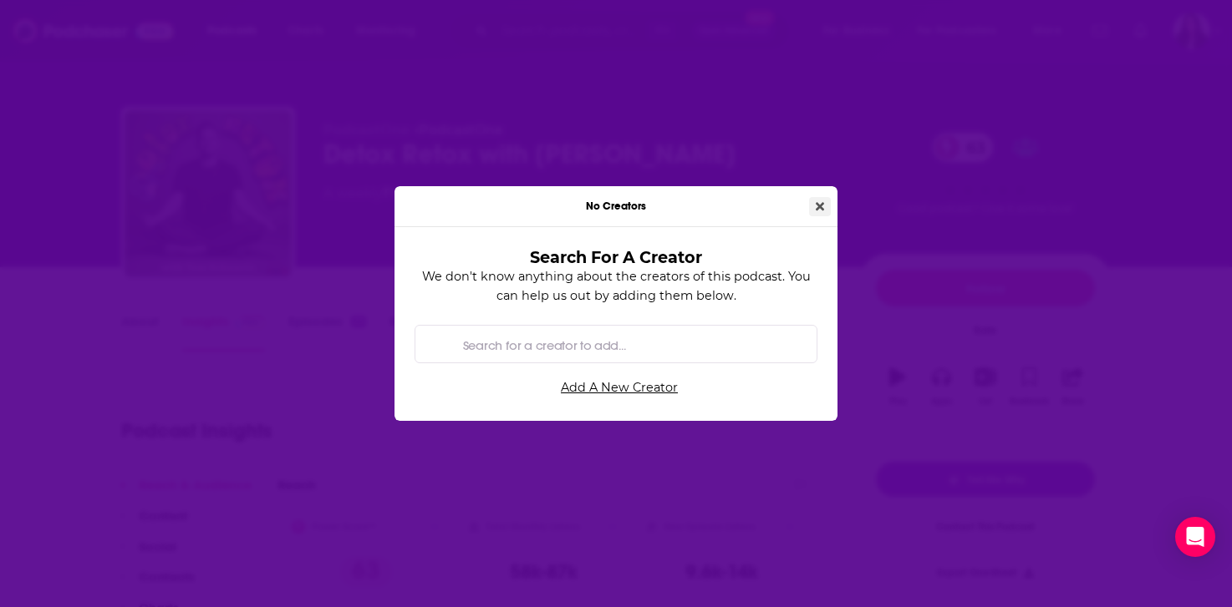
click at [815, 205] on icon "Close" at bounding box center [819, 207] width 8 height 12
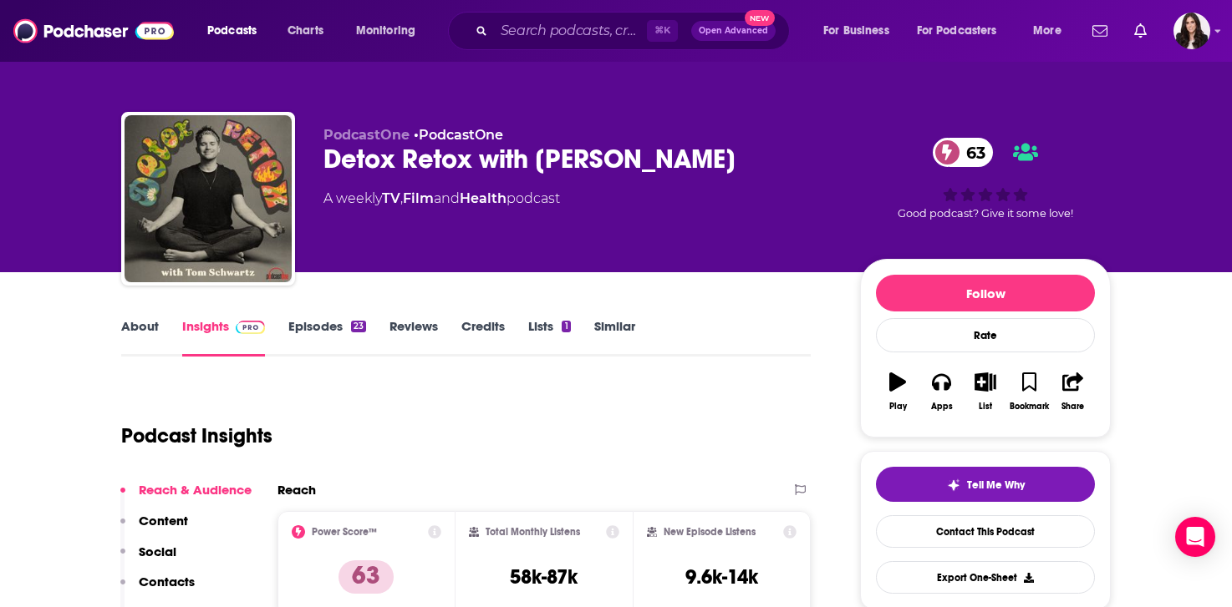
click at [302, 332] on link "Episodes 23" at bounding box center [327, 337] width 78 height 38
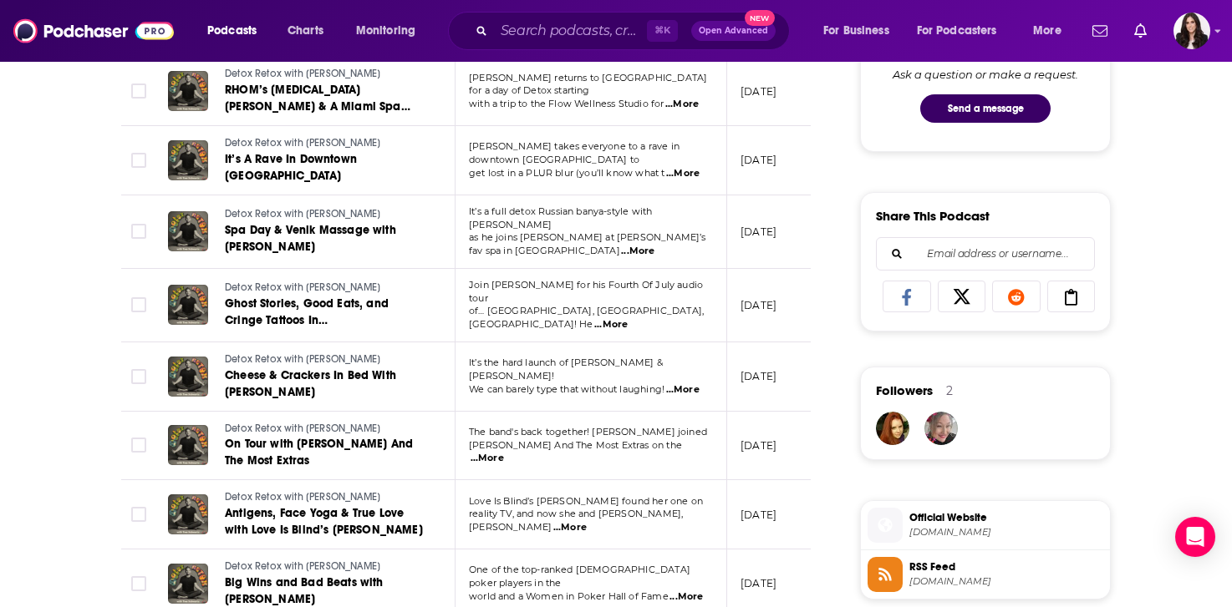
scroll to position [919, 0]
